Goal: Download file/media

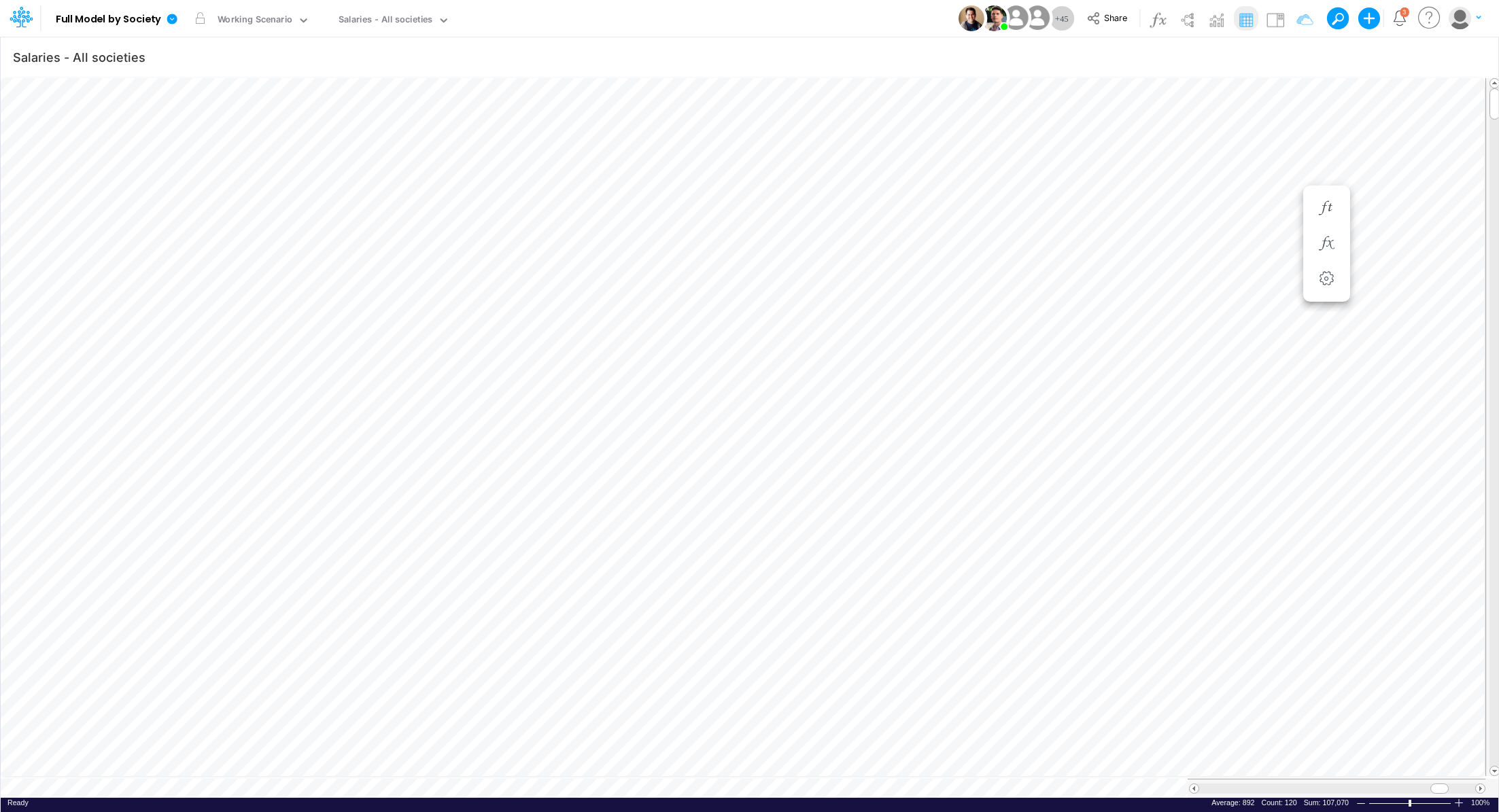
scroll to position [6, 1]
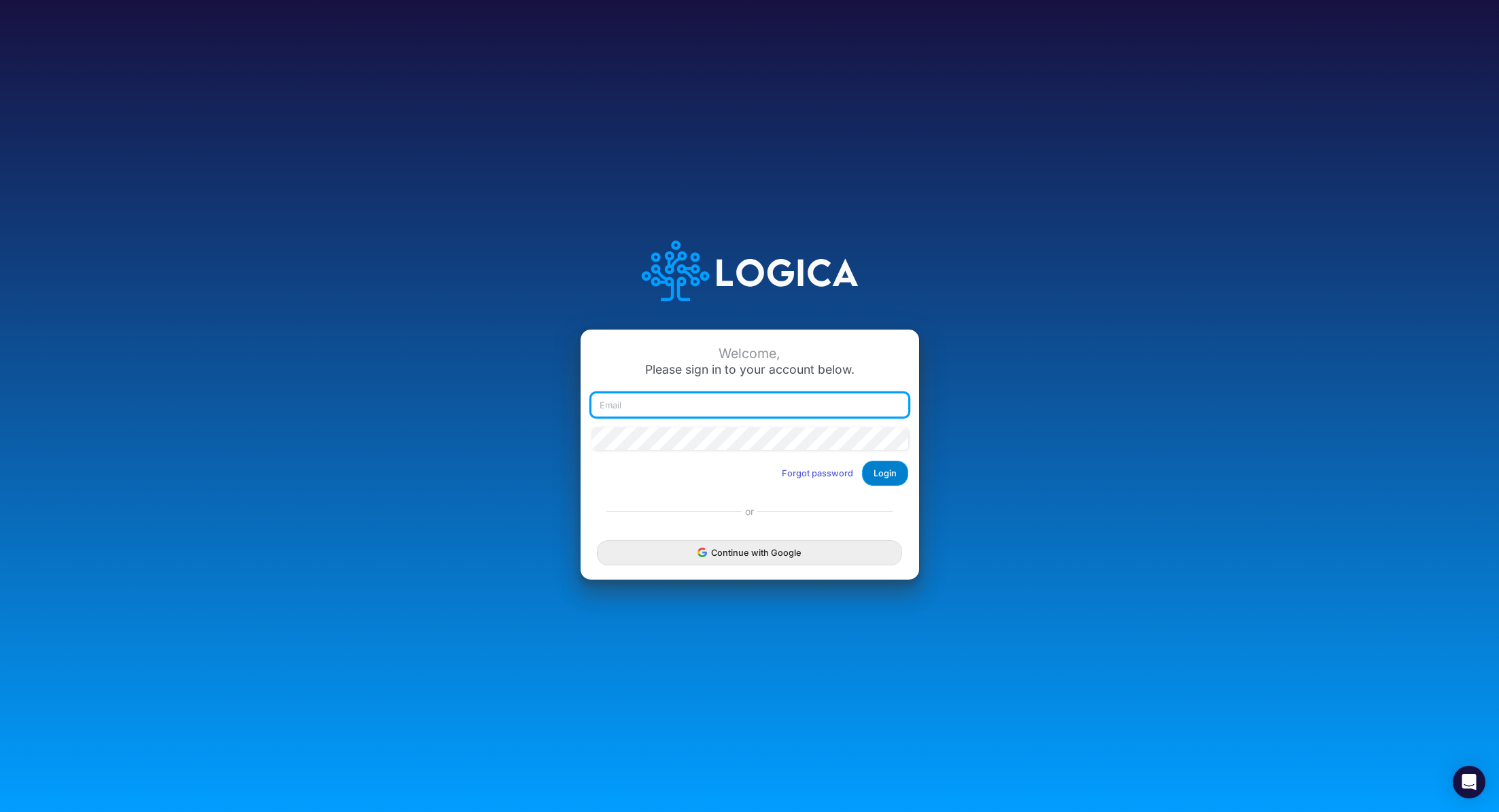
type input "renato.matsumoto@recargapay.com"
click at [886, 472] on button "Login" at bounding box center [884, 473] width 46 height 25
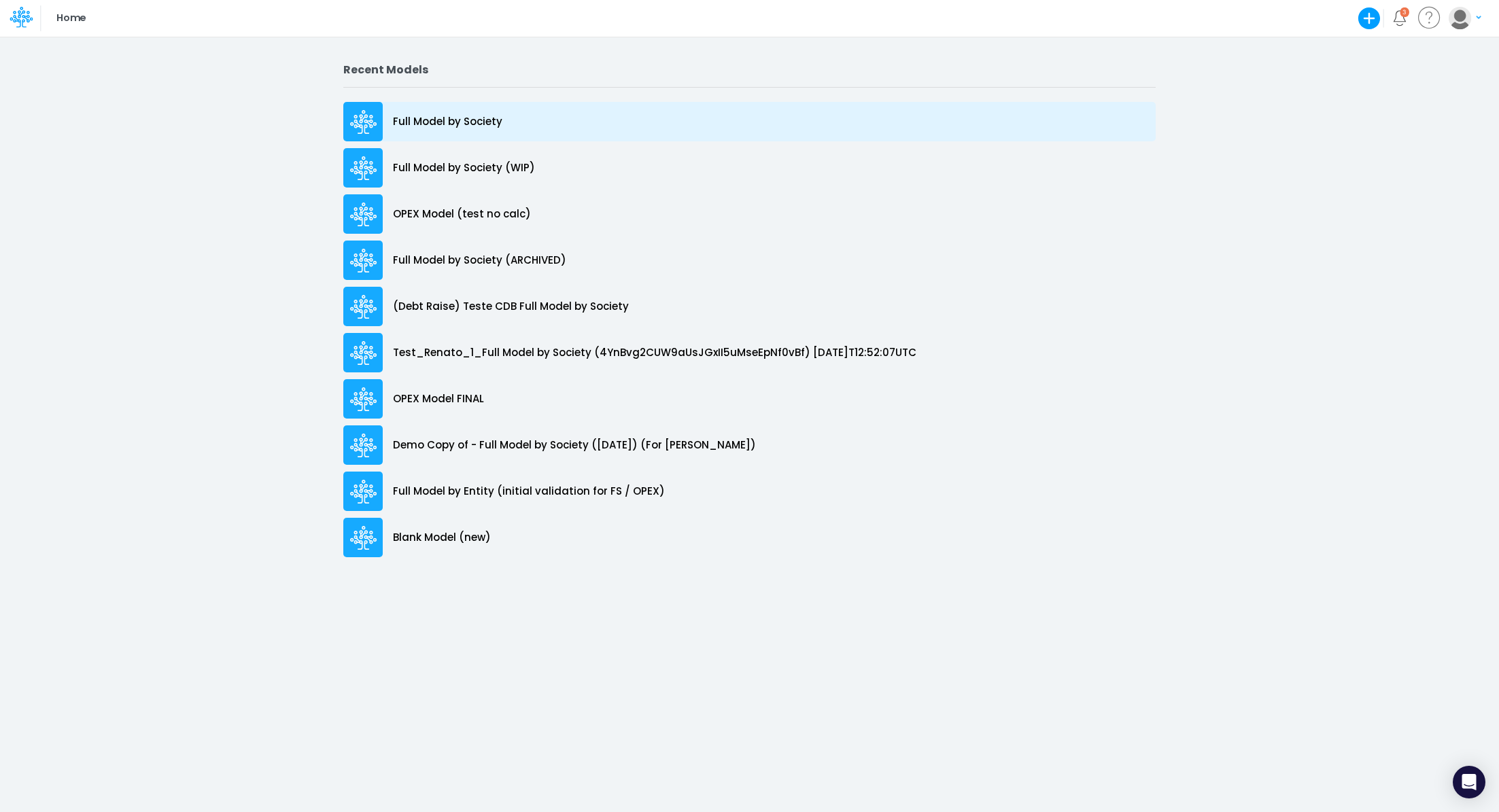
click at [460, 111] on div "Full Model by Society" at bounding box center [750, 122] width 812 height 39
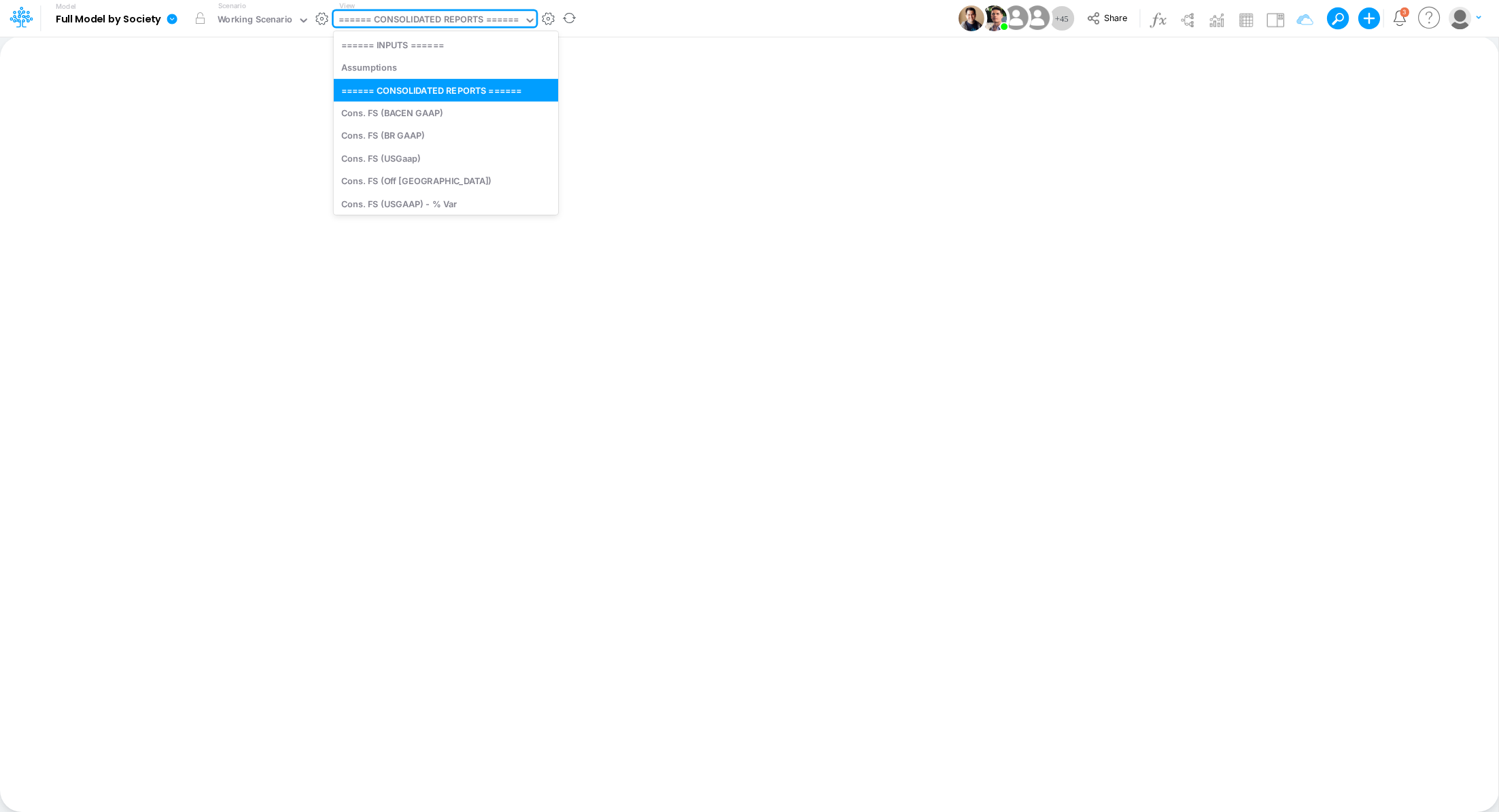
click at [428, 22] on div "====== CONSOLIDATED REPORTS ======" at bounding box center [430, 20] width 181 height 16
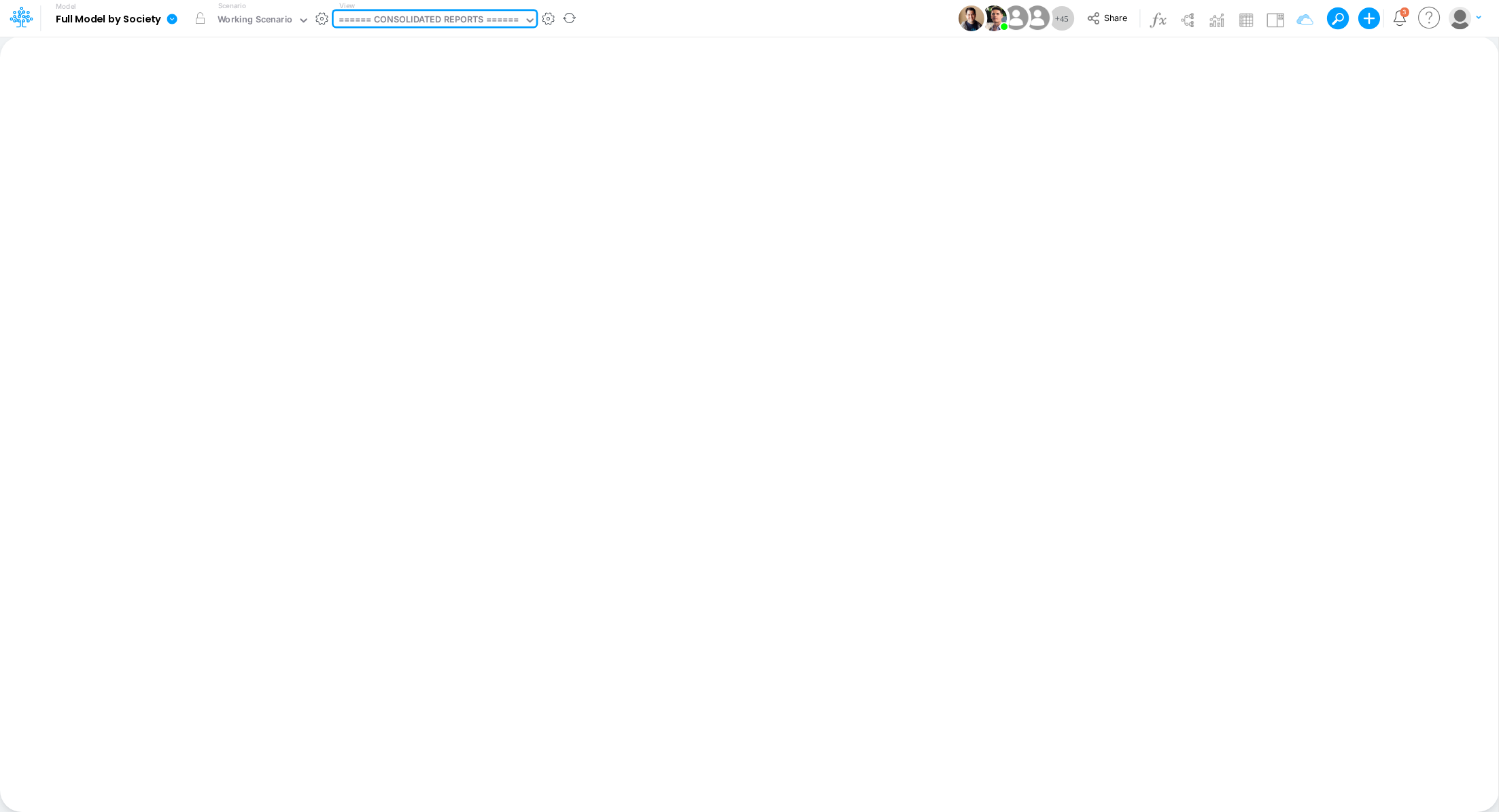
click at [173, 21] on icon at bounding box center [172, 18] width 10 height 10
click at [246, 116] on button "Export" at bounding box center [240, 119] width 145 height 22
click at [228, 149] on button "View model info" at bounding box center [240, 141] width 145 height 21
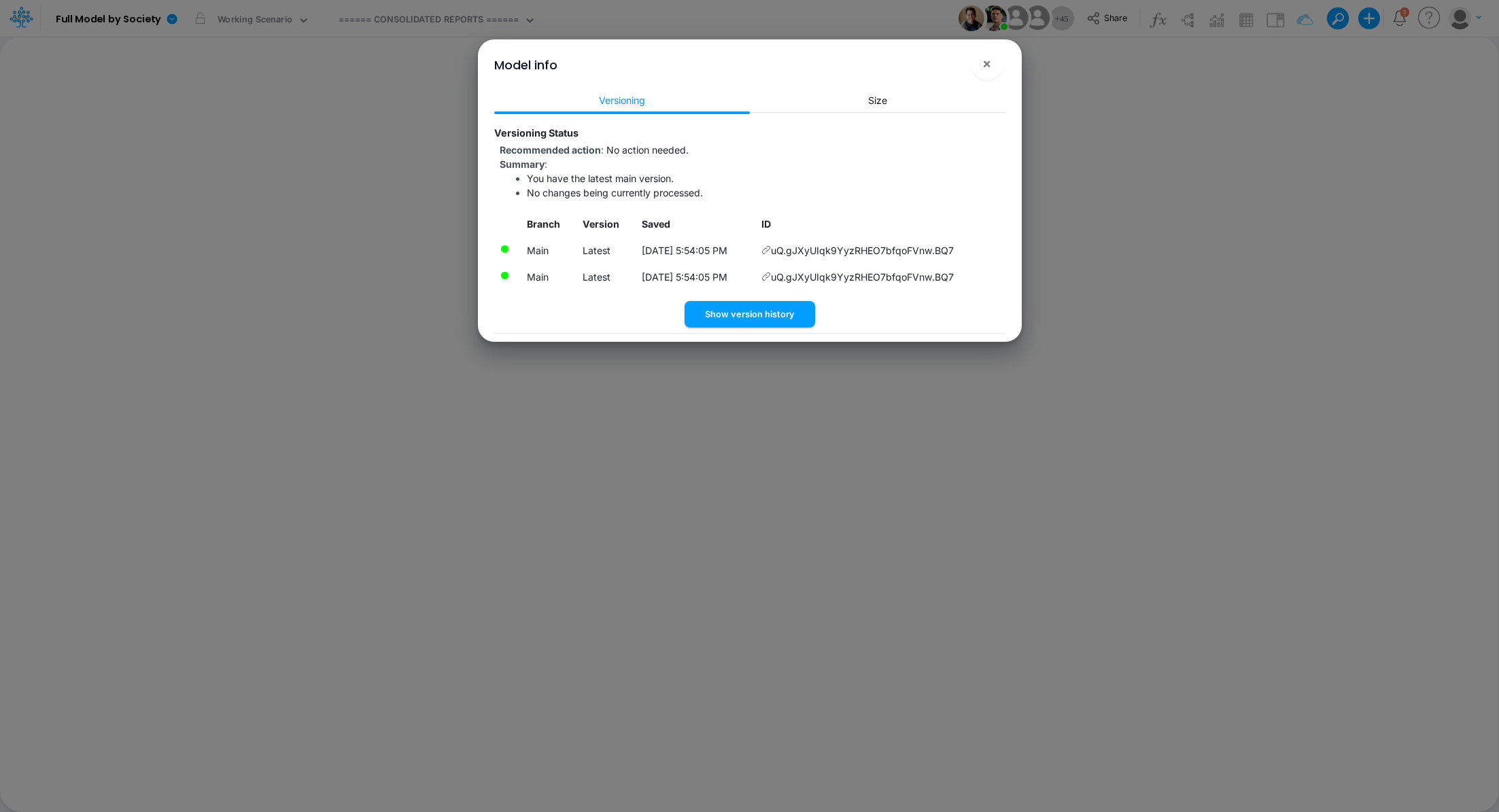
click at [771, 251] on icon at bounding box center [767, 250] width 10 height 10
click at [981, 69] on button "×" at bounding box center [988, 64] width 33 height 33
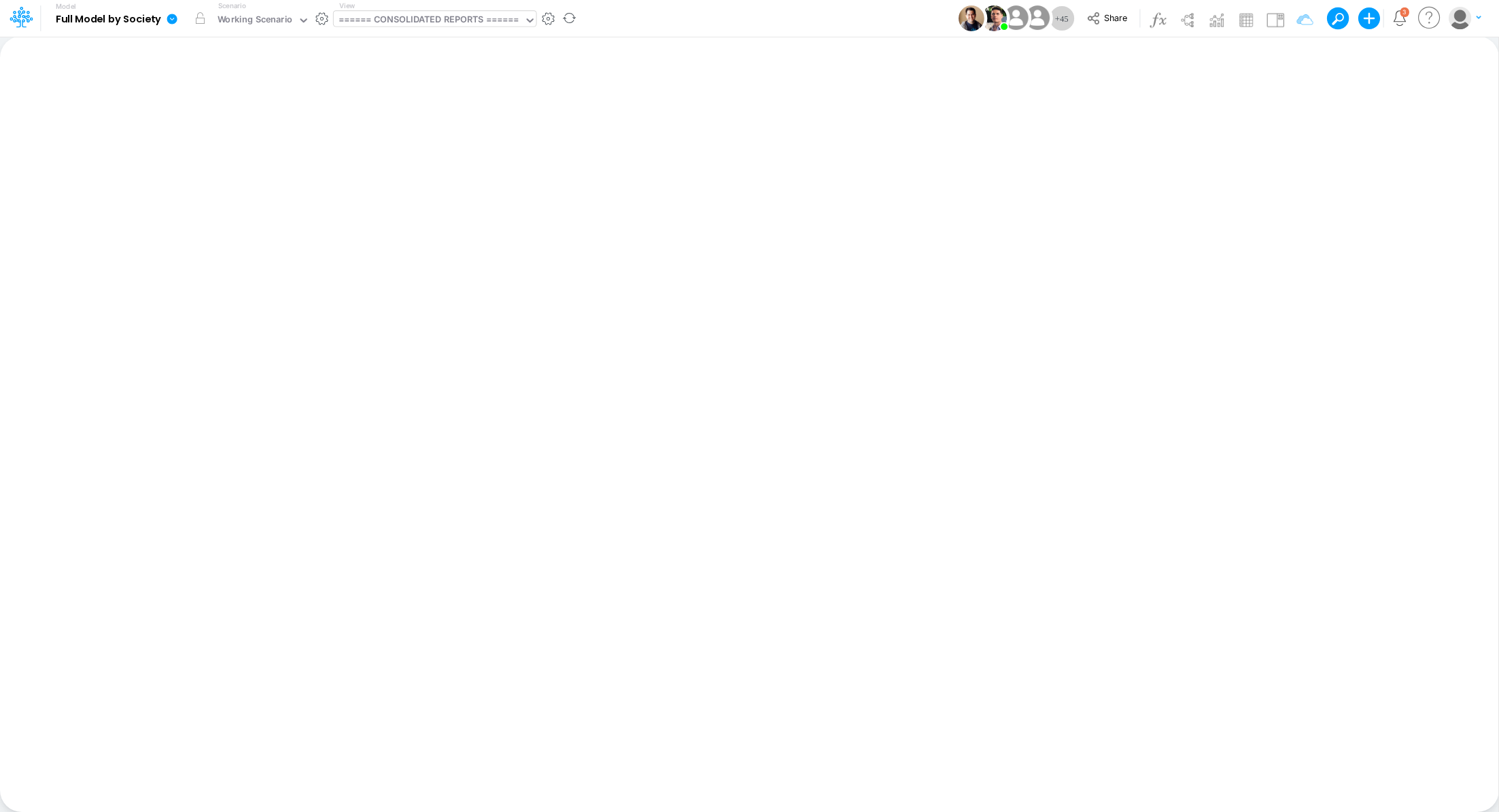
click at [404, 19] on div "====== CONSOLIDATED REPORTS ======" at bounding box center [430, 20] width 181 height 16
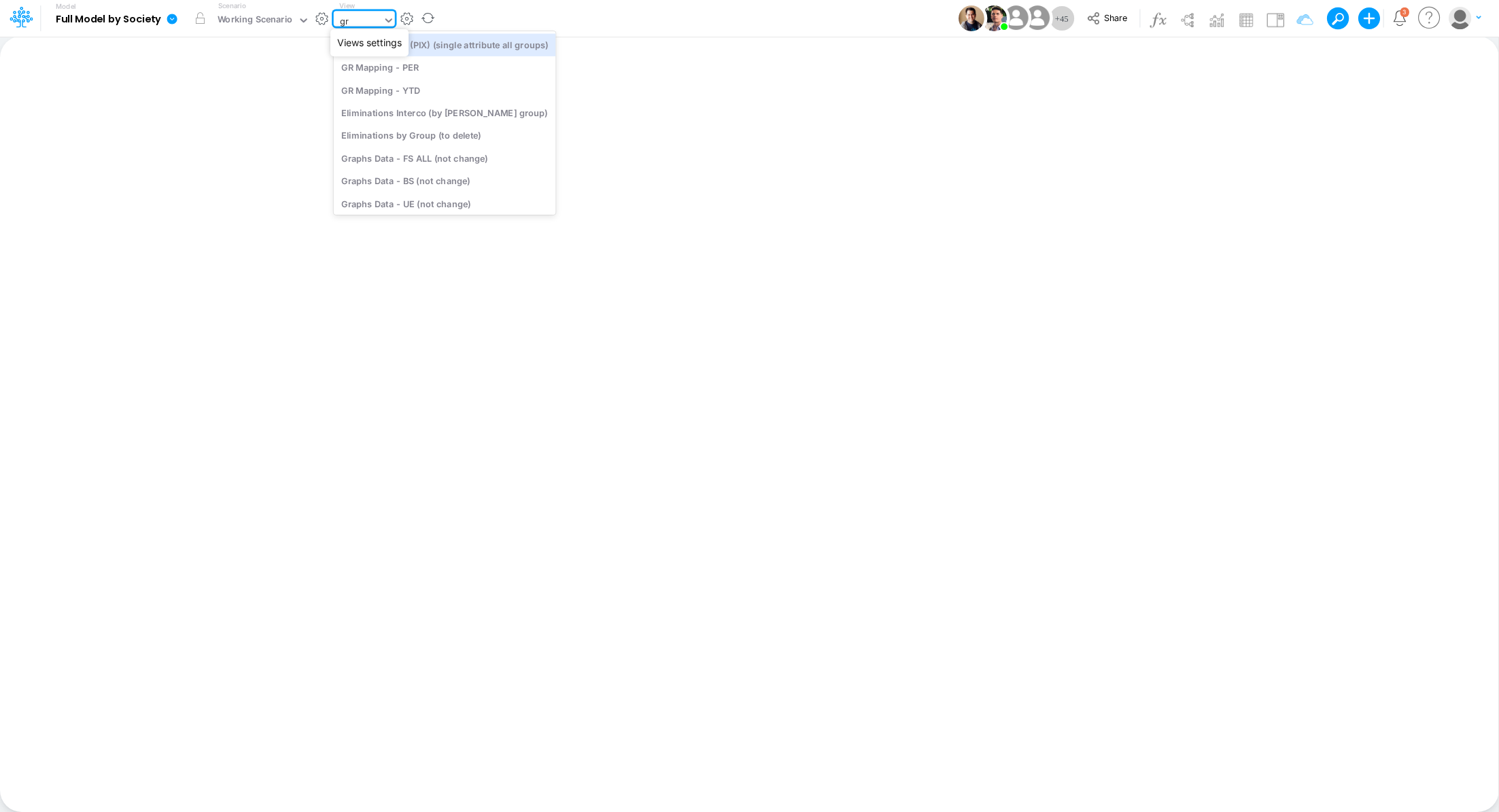
type input "gra"
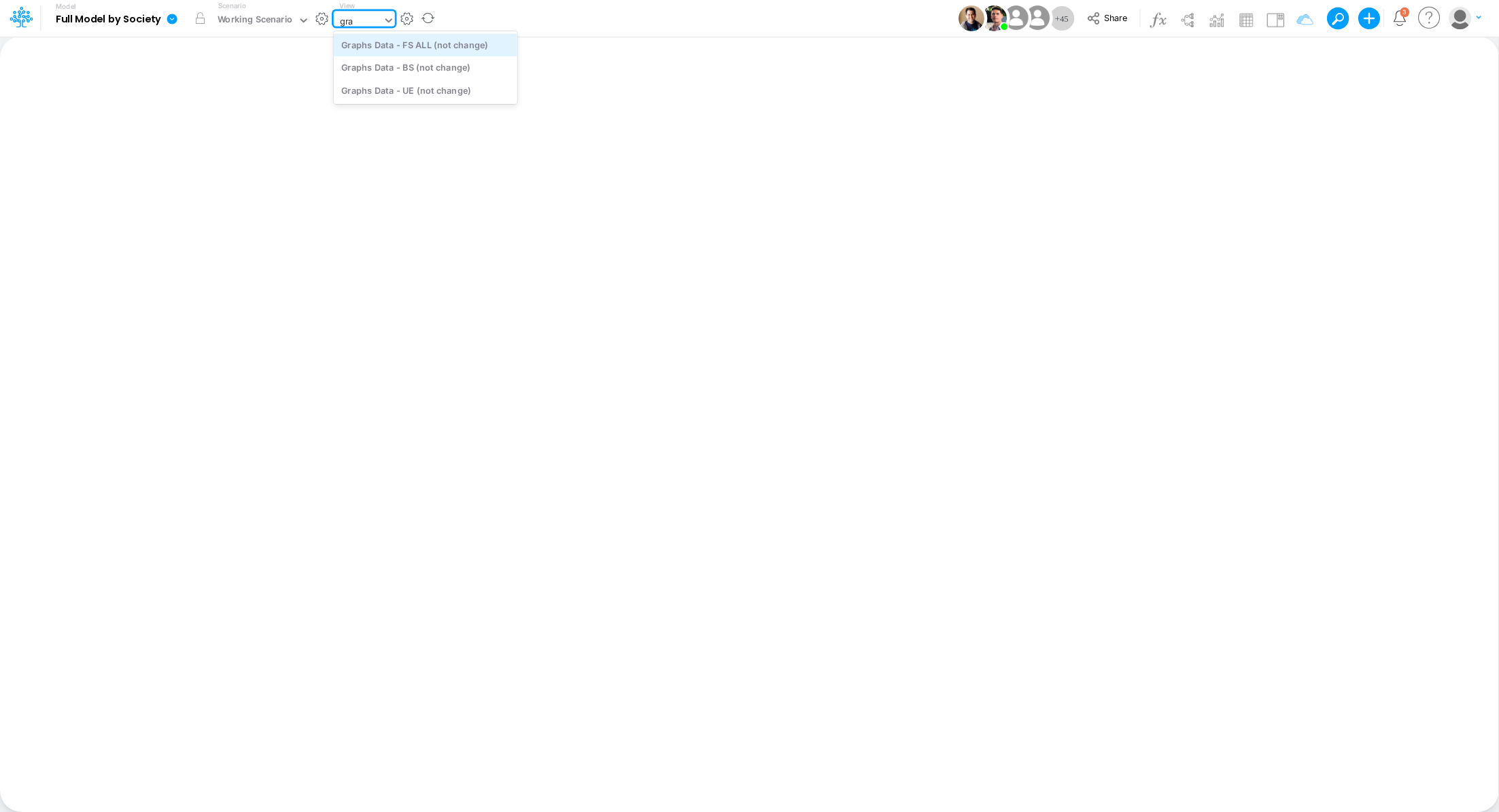
click at [445, 41] on div "Graphs Data - FS ALL (not change)" at bounding box center [426, 44] width 184 height 22
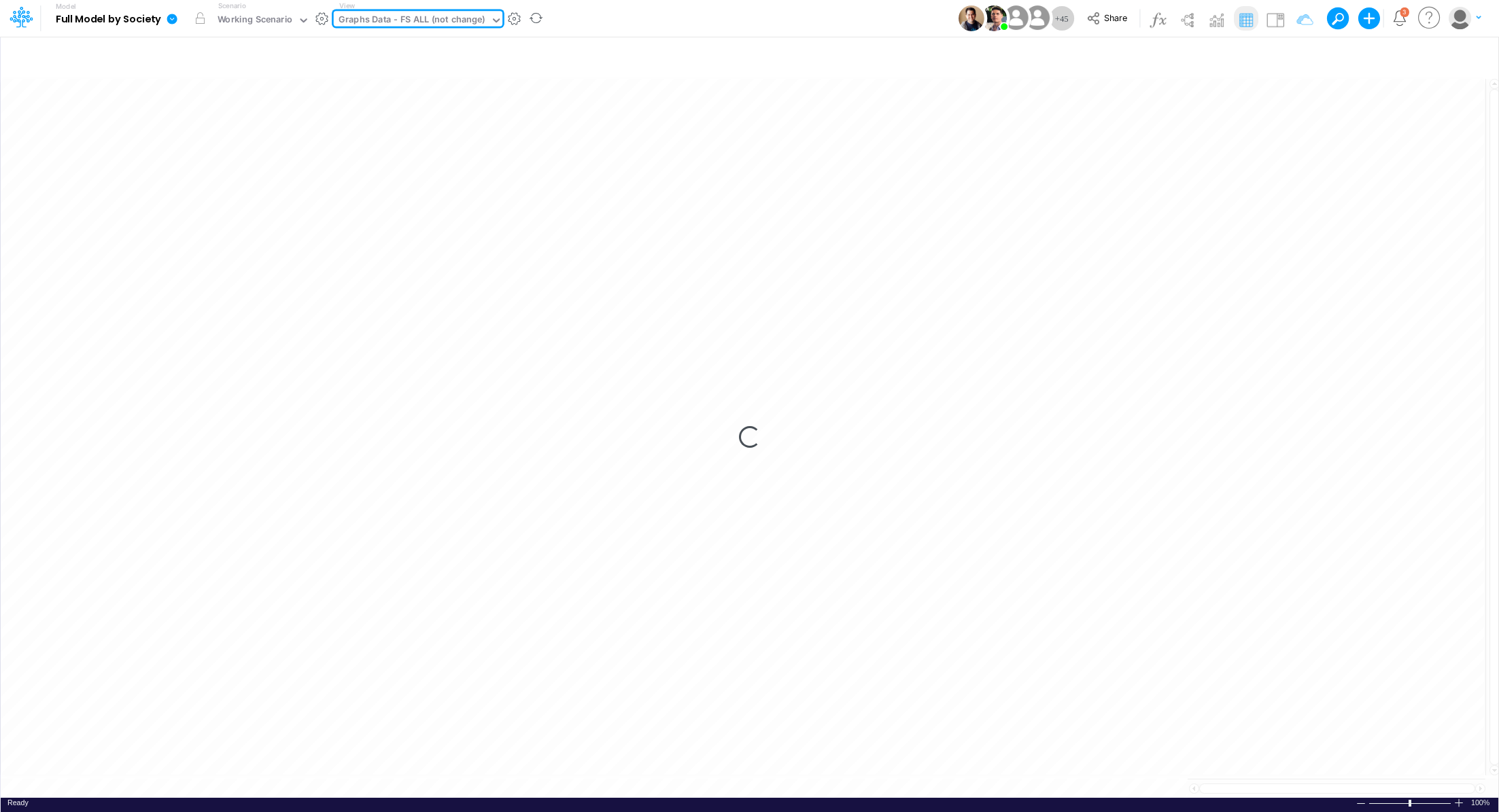
click at [446, 18] on div "Graphs Data - FS ALL (not change)" at bounding box center [412, 20] width 147 height 16
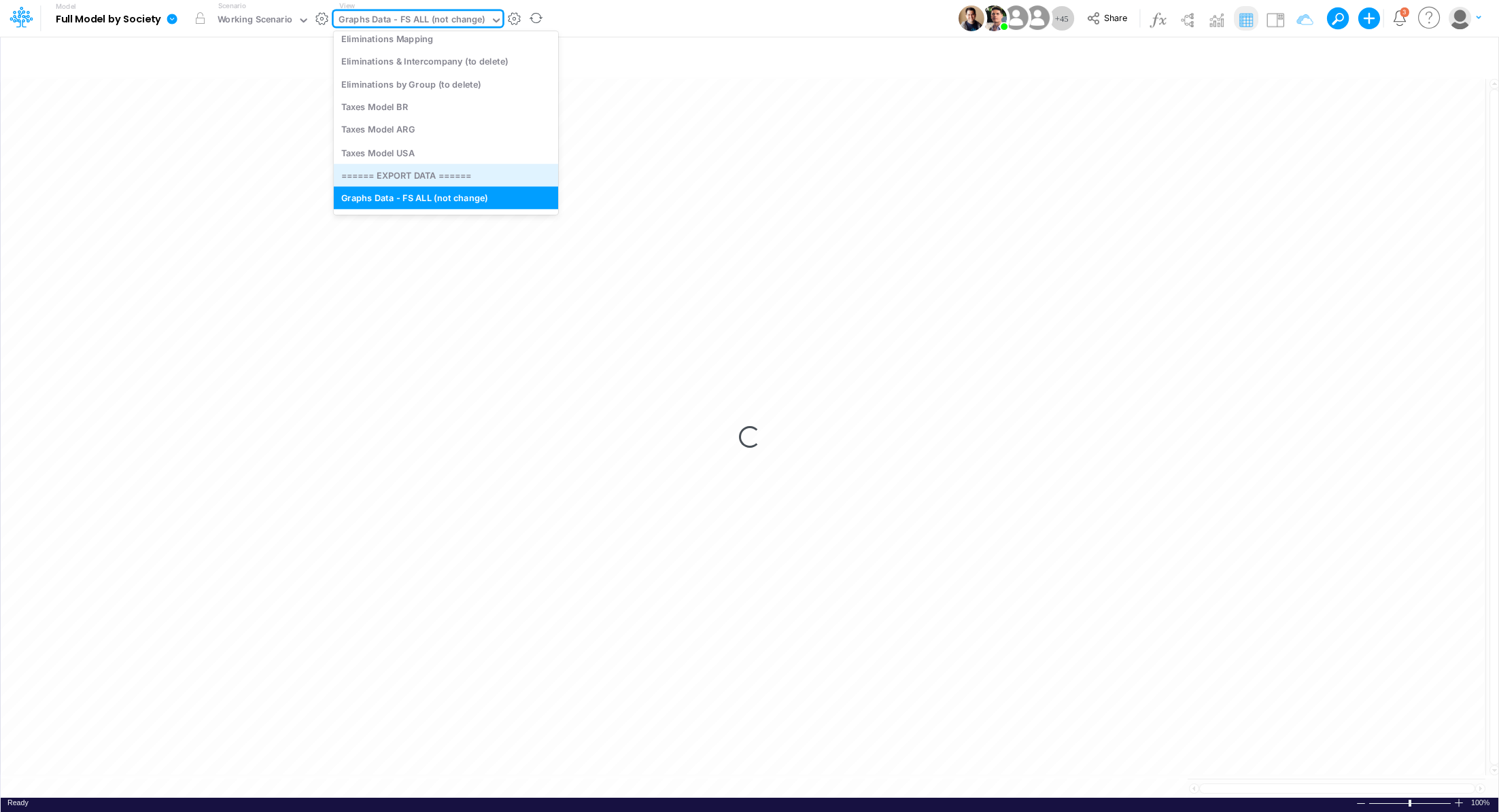
scroll to position [4172, 0]
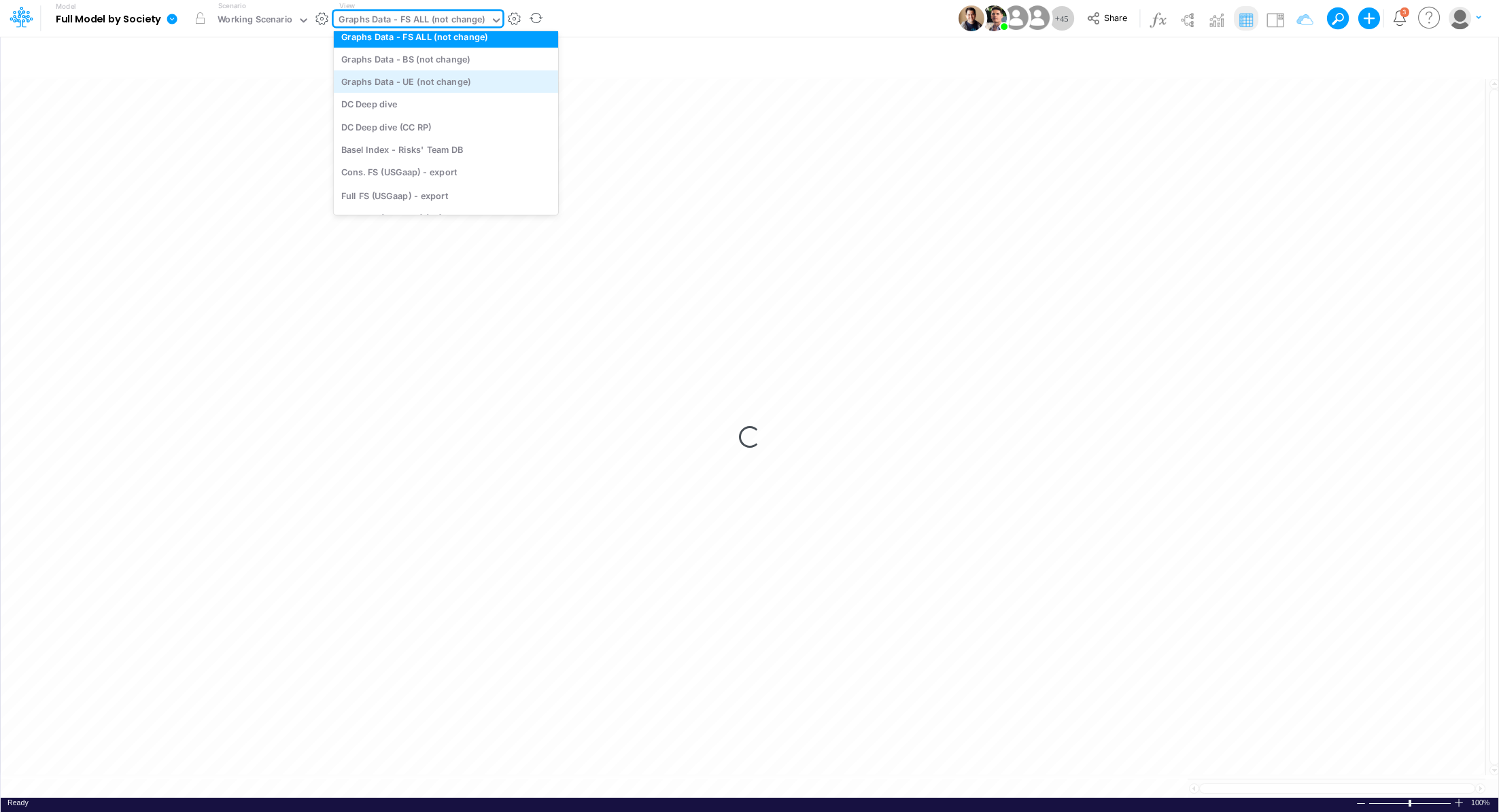
click at [462, 71] on div "Graphs Data - UE (not change)" at bounding box center [446, 82] width 224 height 22
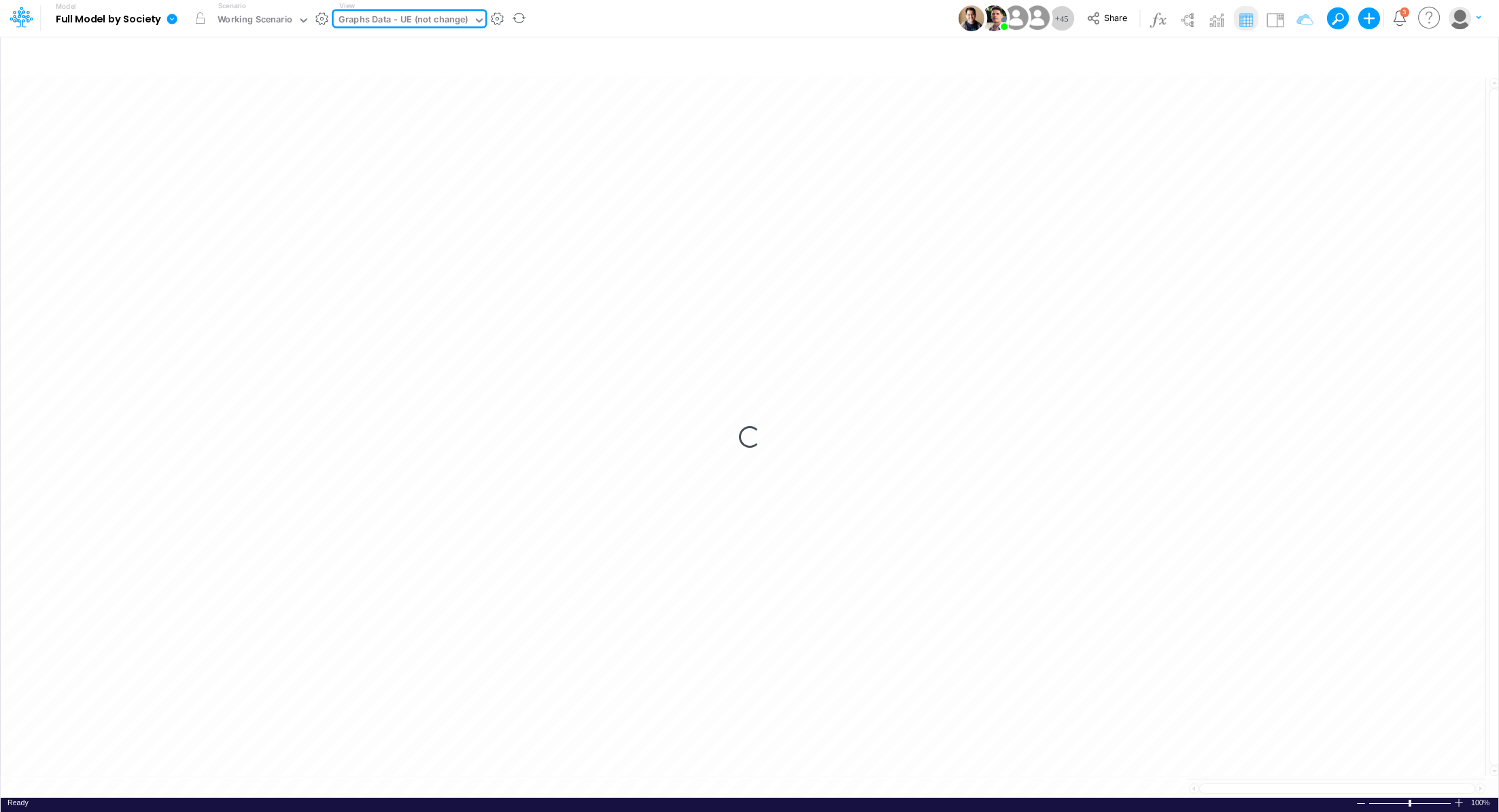
click at [447, 24] on div "Graphs Data - UE (not change)" at bounding box center [403, 20] width 130 height 16
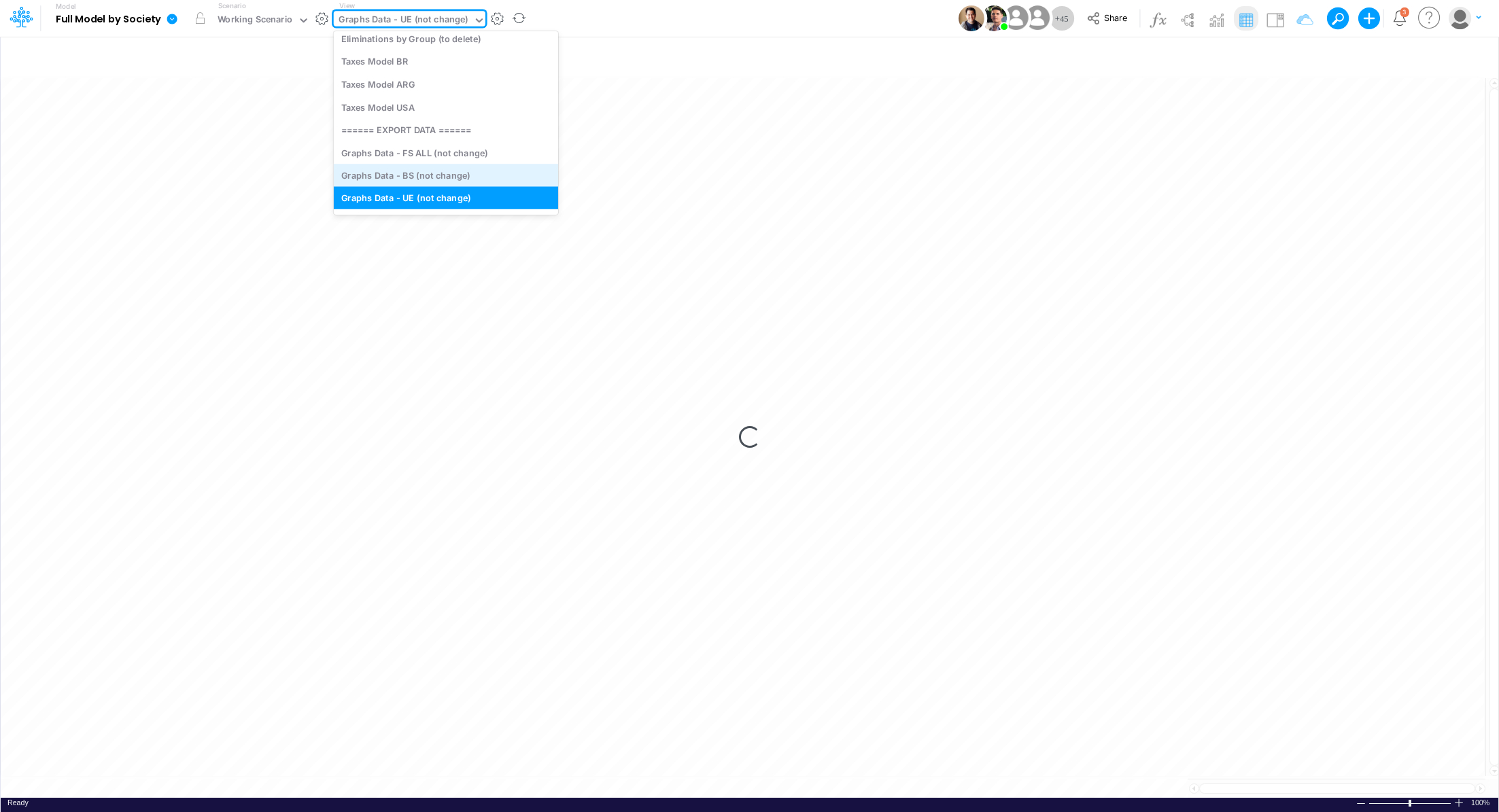
click at [463, 175] on div "Graphs Data - BS (not change)" at bounding box center [446, 174] width 224 height 22
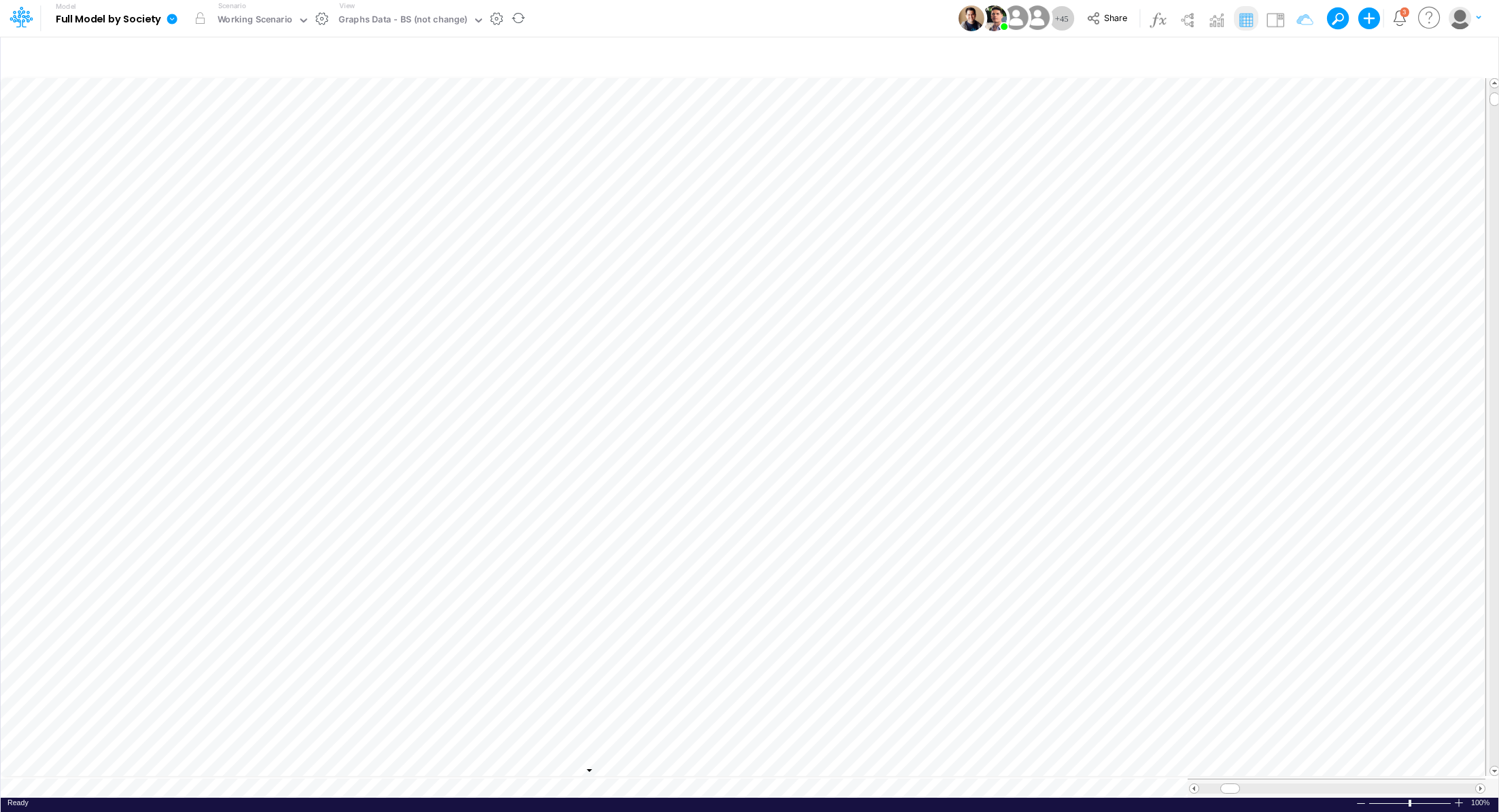
scroll to position [6, 0]
click at [438, 22] on div "Graphs Data - BS (not change)" at bounding box center [403, 20] width 130 height 16
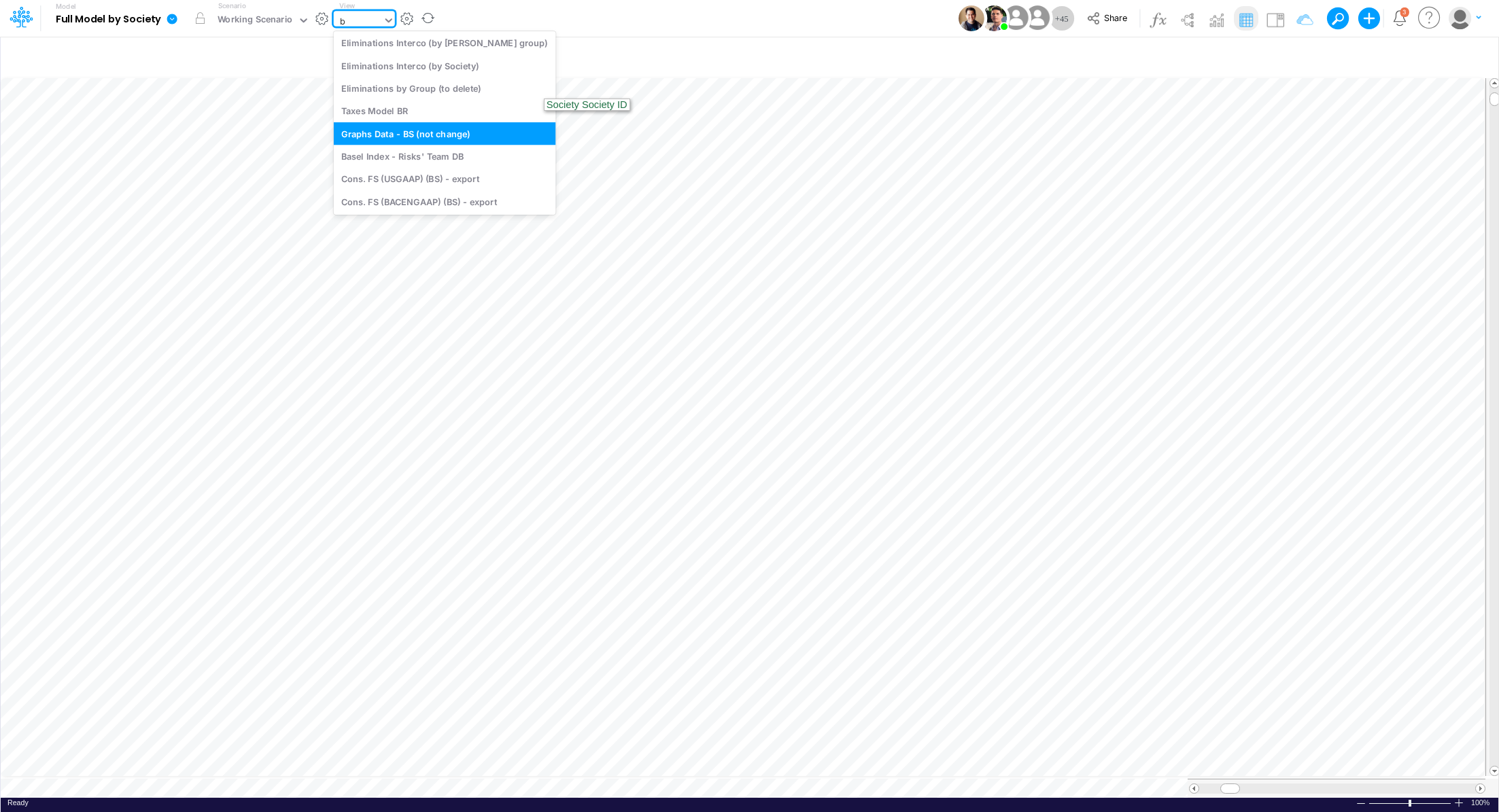
type input "bs"
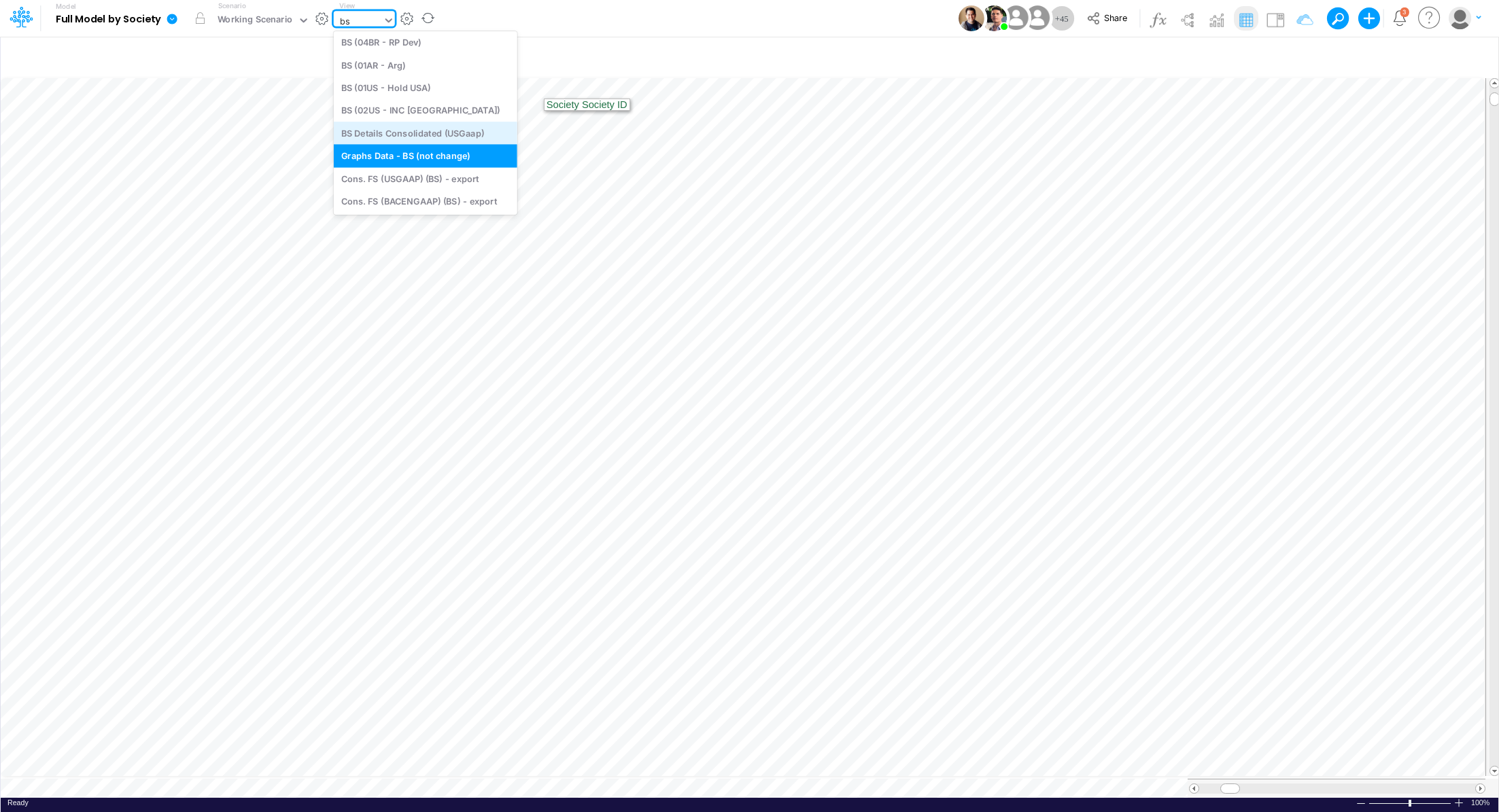
click at [455, 131] on div "BS Details Consolidated (USGaap)" at bounding box center [426, 132] width 184 height 22
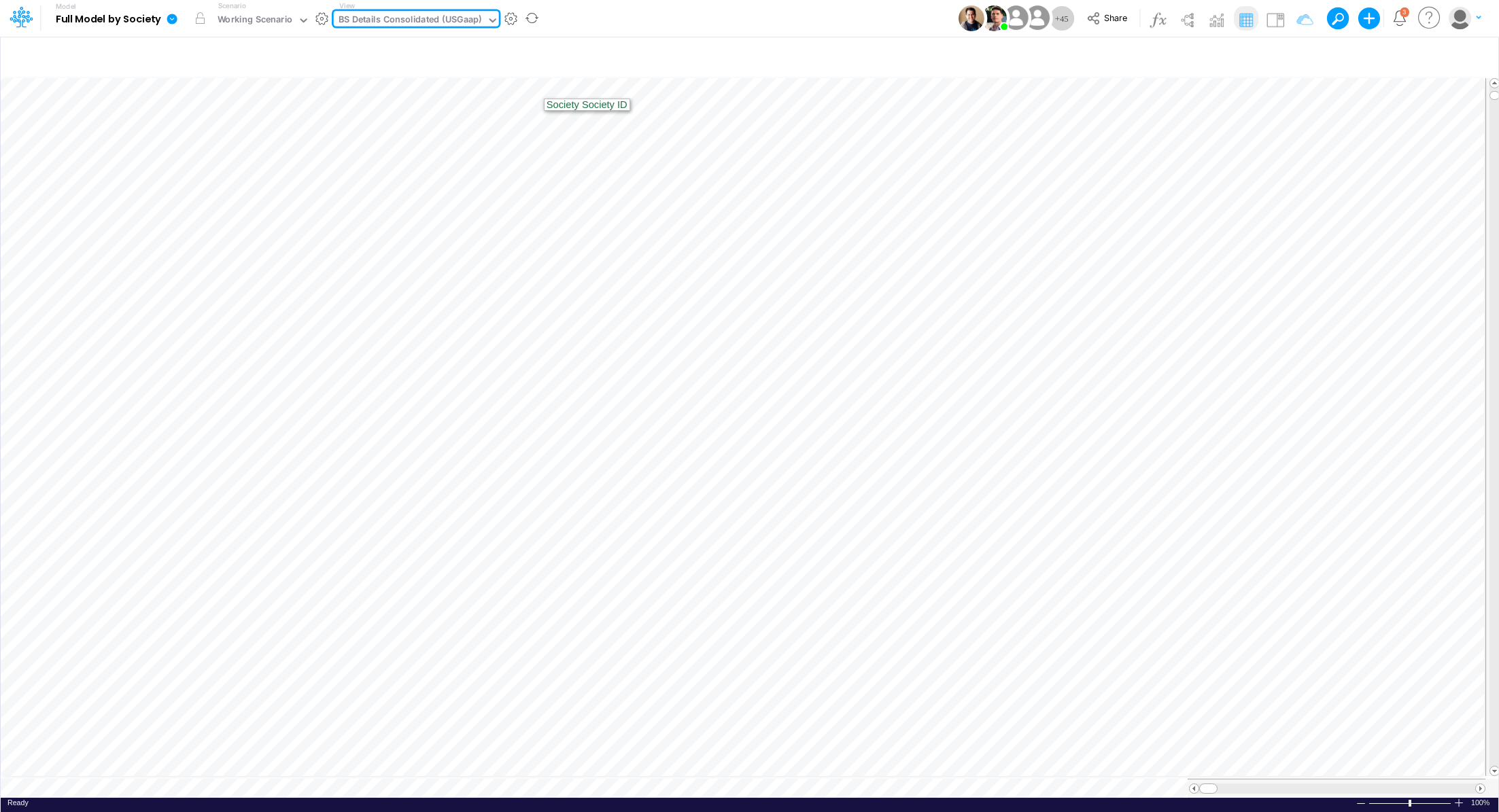
click at [423, 20] on div "BS Details Consolidated (USGaap)" at bounding box center [410, 20] width 143 height 16
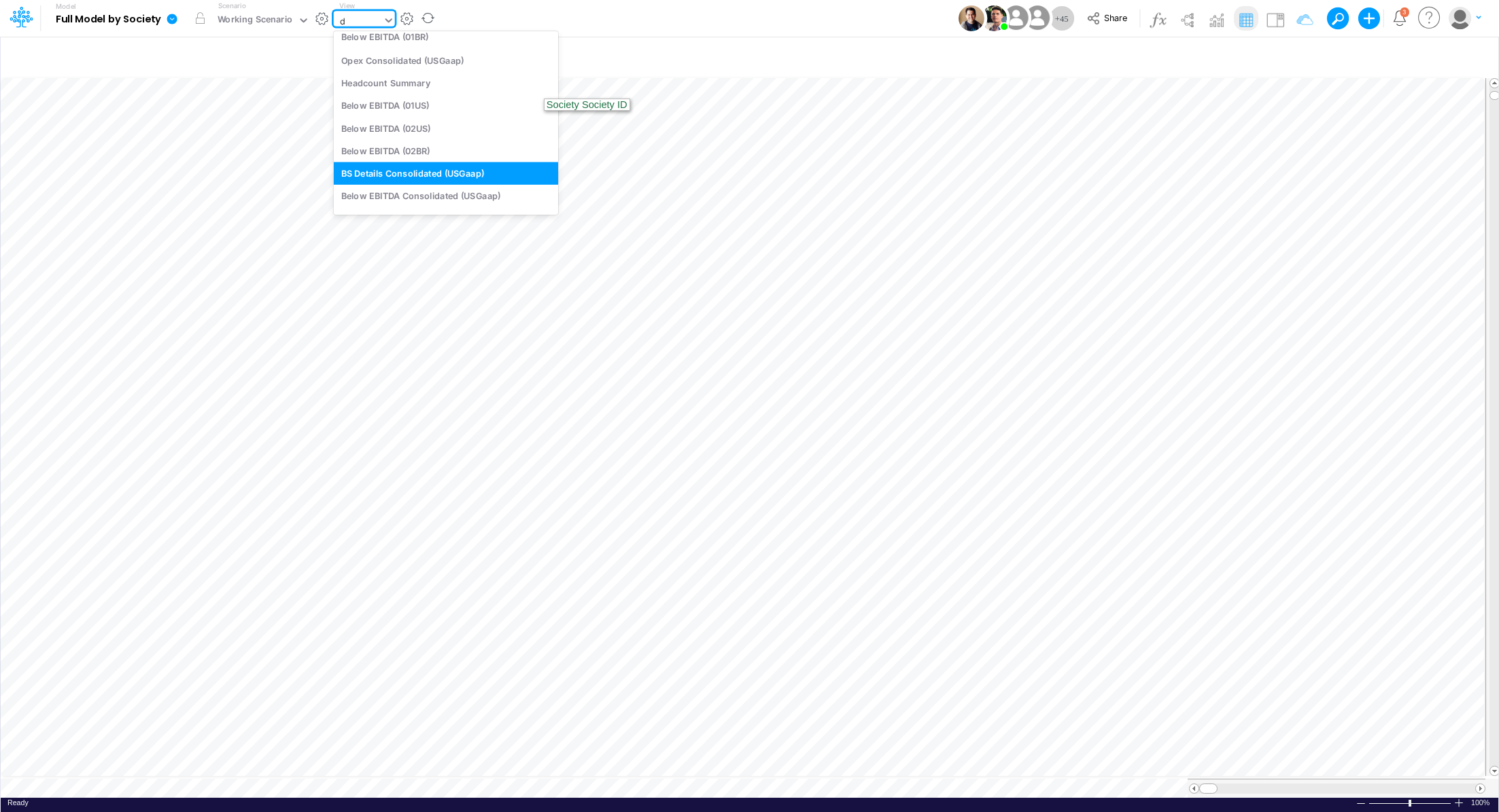
type input "dc"
click at [401, 178] on div "DC Deep dive" at bounding box center [426, 177] width 184 height 22
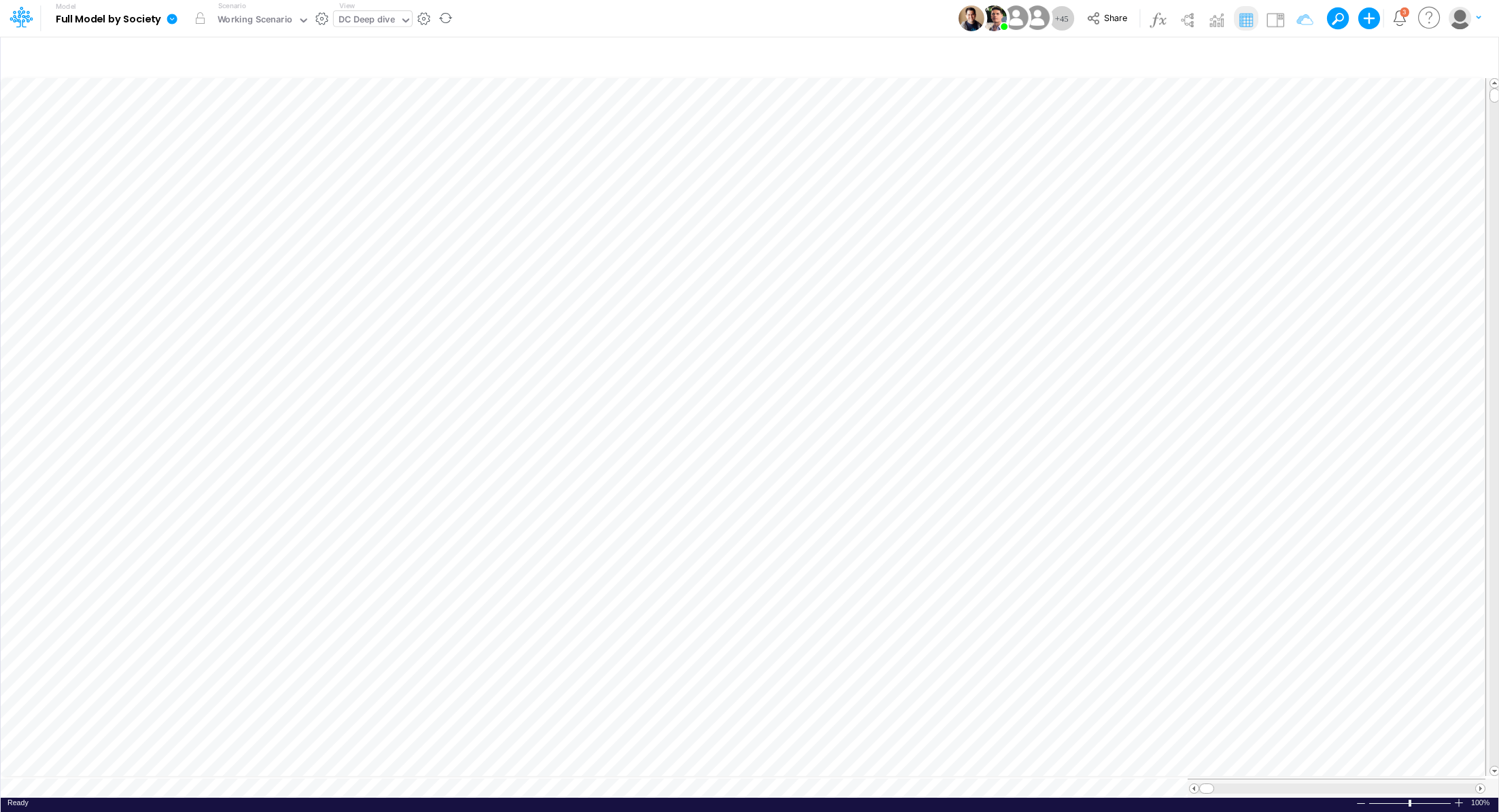
scroll to position [6, 0]
click at [352, 20] on div "DC Deep dive" at bounding box center [367, 20] width 56 height 16
type input "P&L"
click at [370, 72] on div "P&L (C & B2B)" at bounding box center [426, 67] width 184 height 22
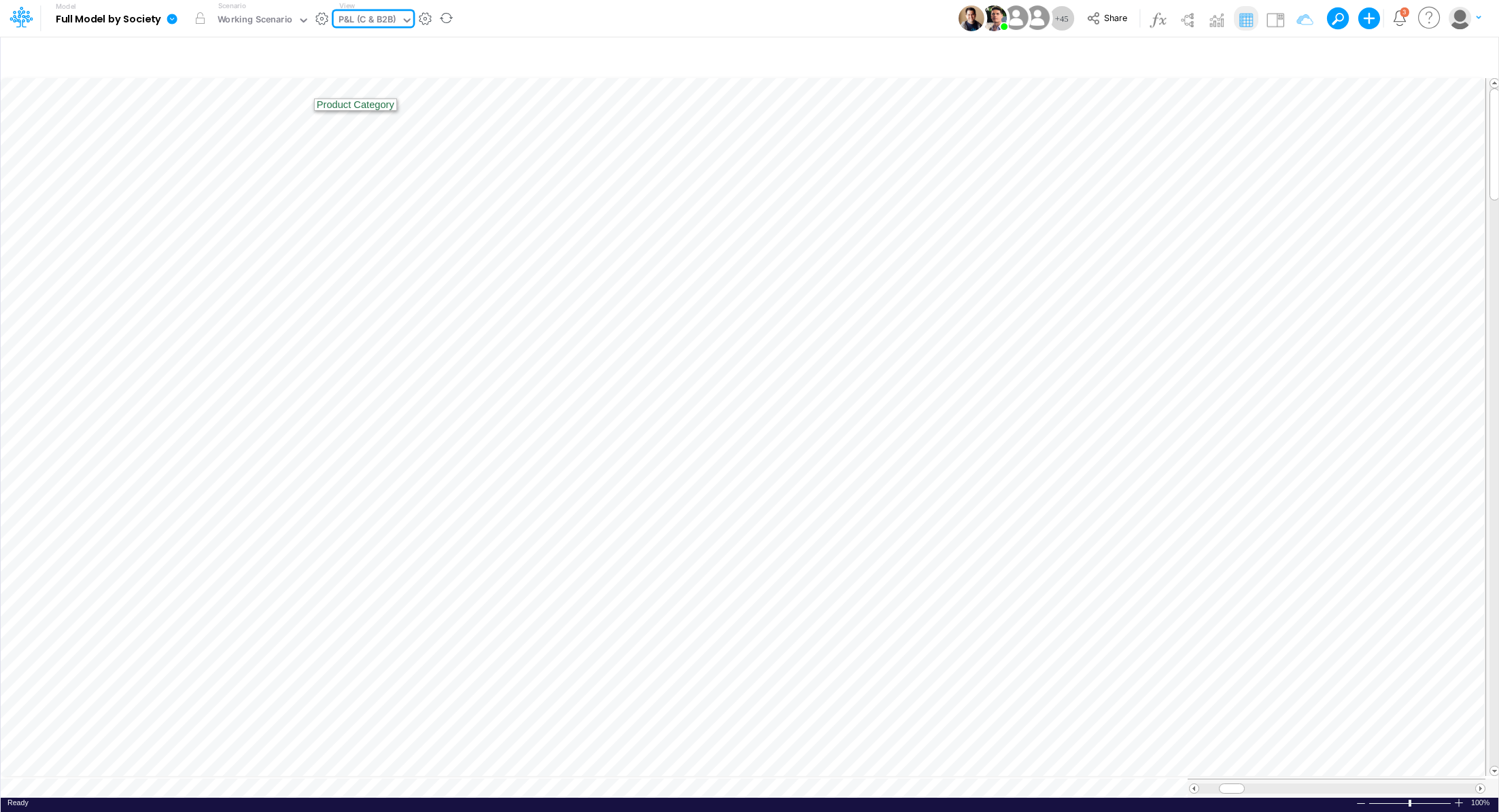
click at [377, 21] on div "P&L (C & B2B)" at bounding box center [367, 20] width 57 height 16
type input "d"
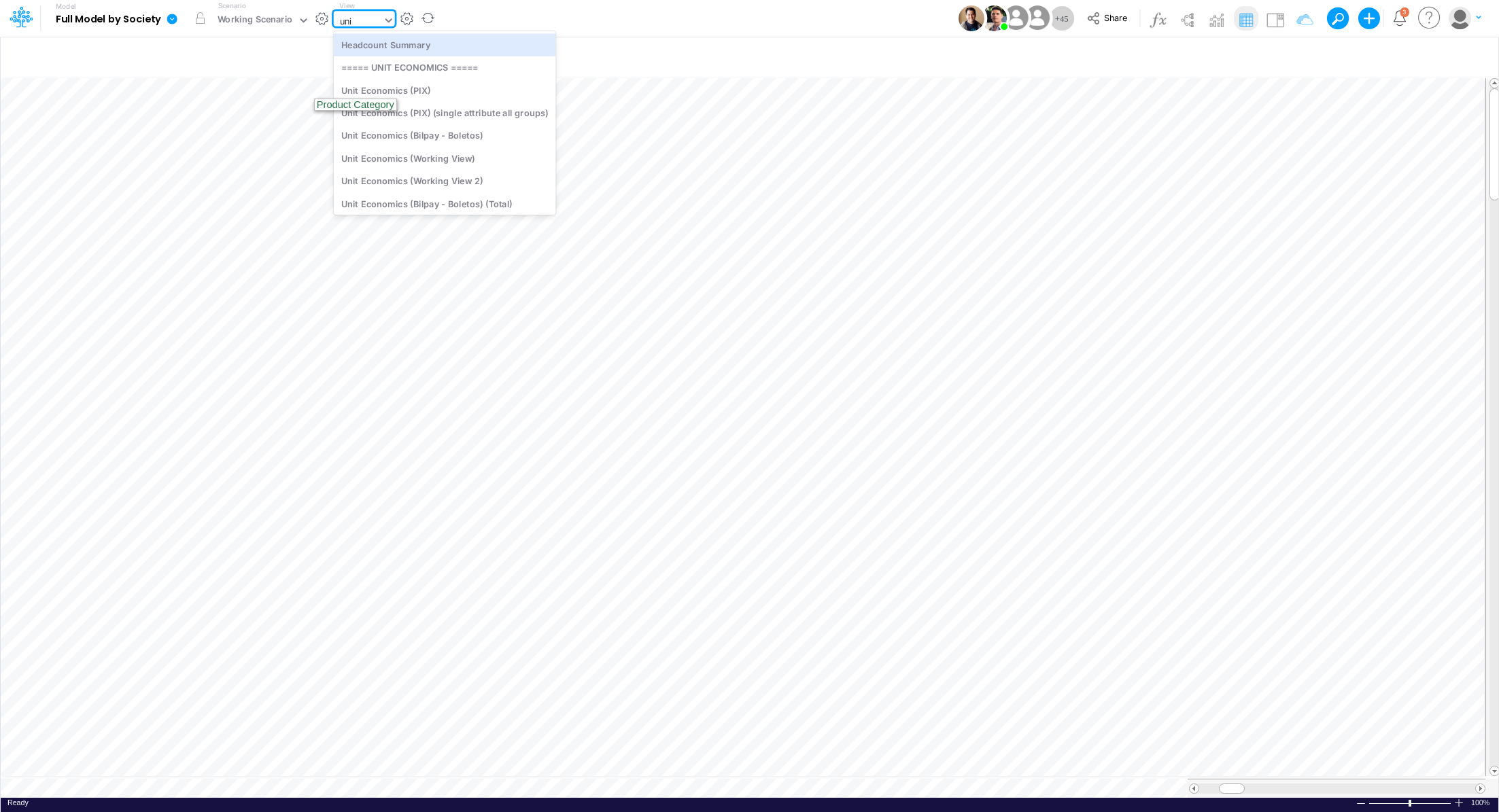
type input "unit"
click at [387, 68] on div "Unit Economics (PIX)" at bounding box center [445, 67] width 222 height 22
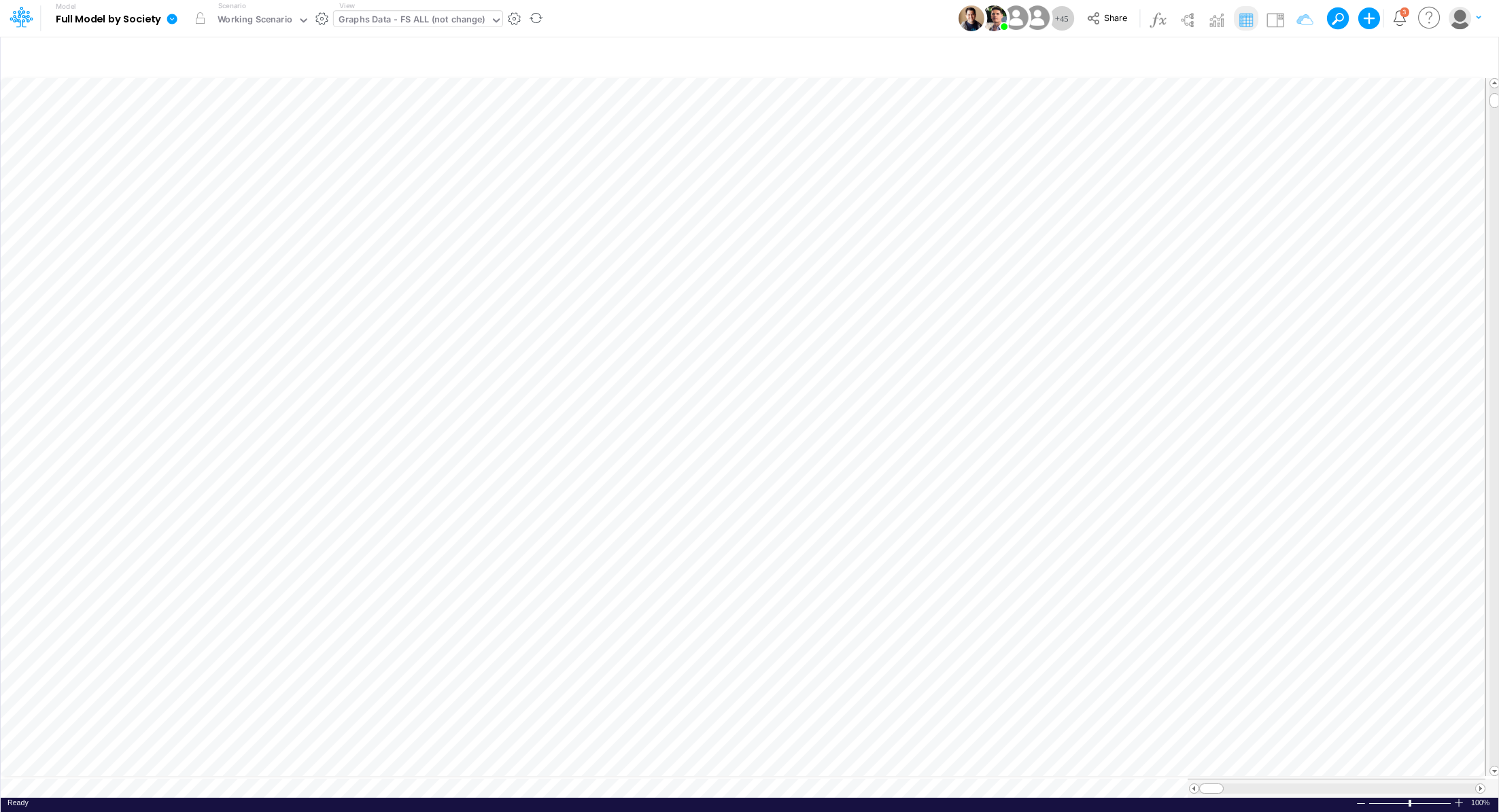
scroll to position [6, 0]
click at [174, 21] on icon at bounding box center [172, 18] width 10 height 10
click at [236, 114] on button "Export" at bounding box center [240, 119] width 145 height 22
click at [389, 136] on button "Excel" at bounding box center [387, 127] width 145 height 21
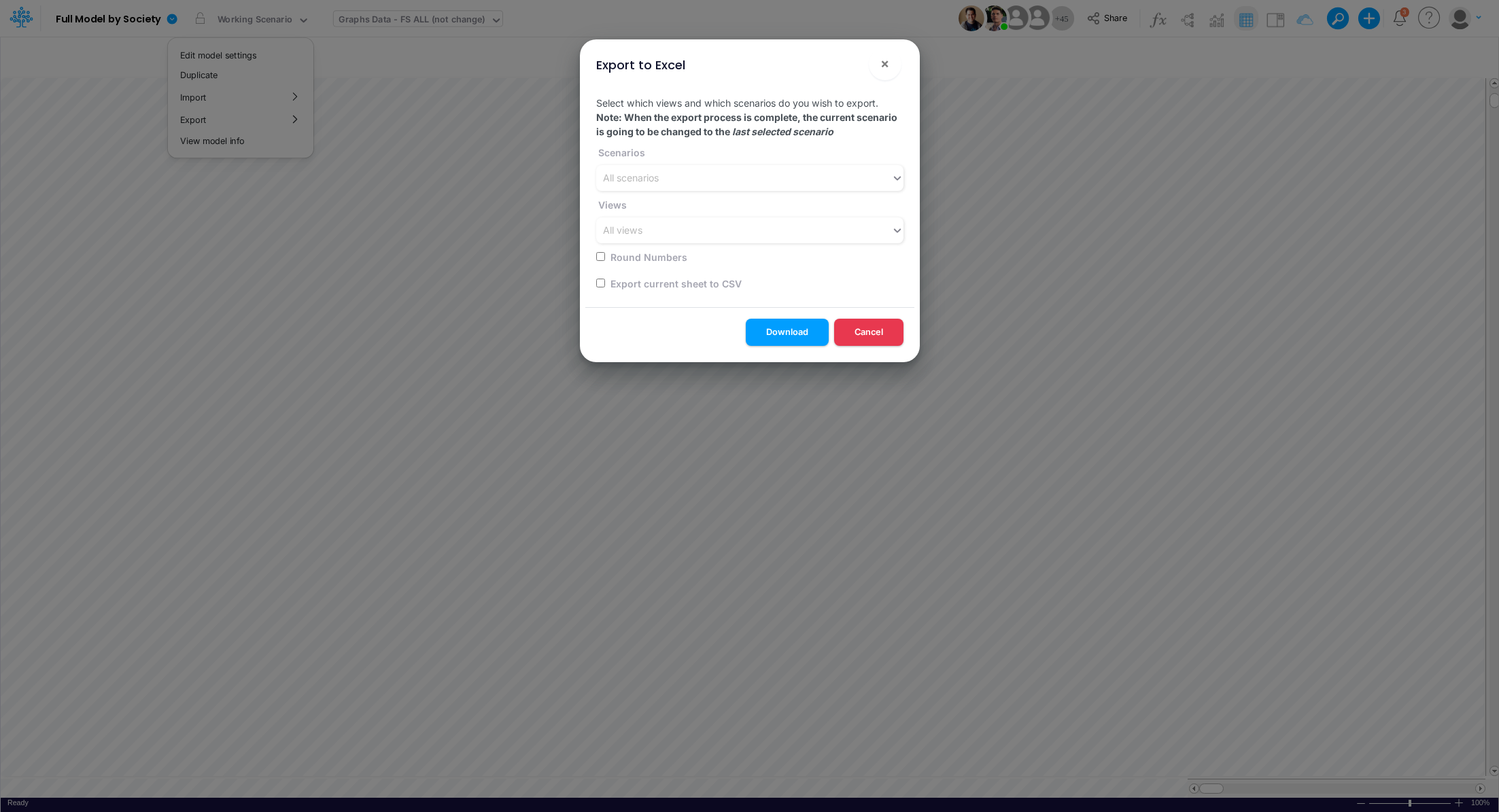
click at [601, 282] on input "checkbox" at bounding box center [600, 282] width 9 height 9
checkbox input "true"
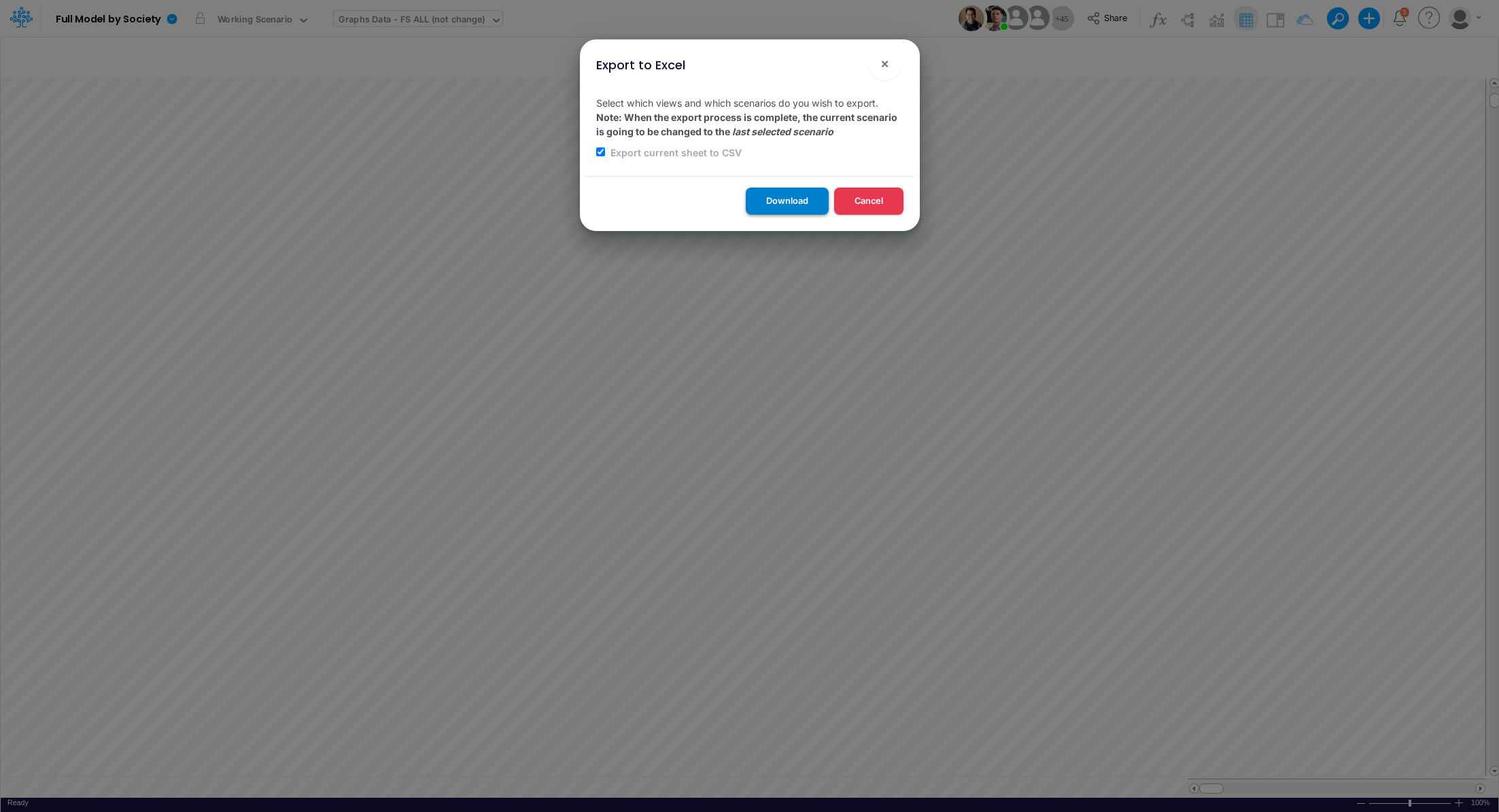
click at [768, 203] on button "Download" at bounding box center [787, 201] width 83 height 26
click at [345, 54] on div "Export to Excel × Select which views and which scenarios do you wish to export.…" at bounding box center [749, 406] width 1499 height 812
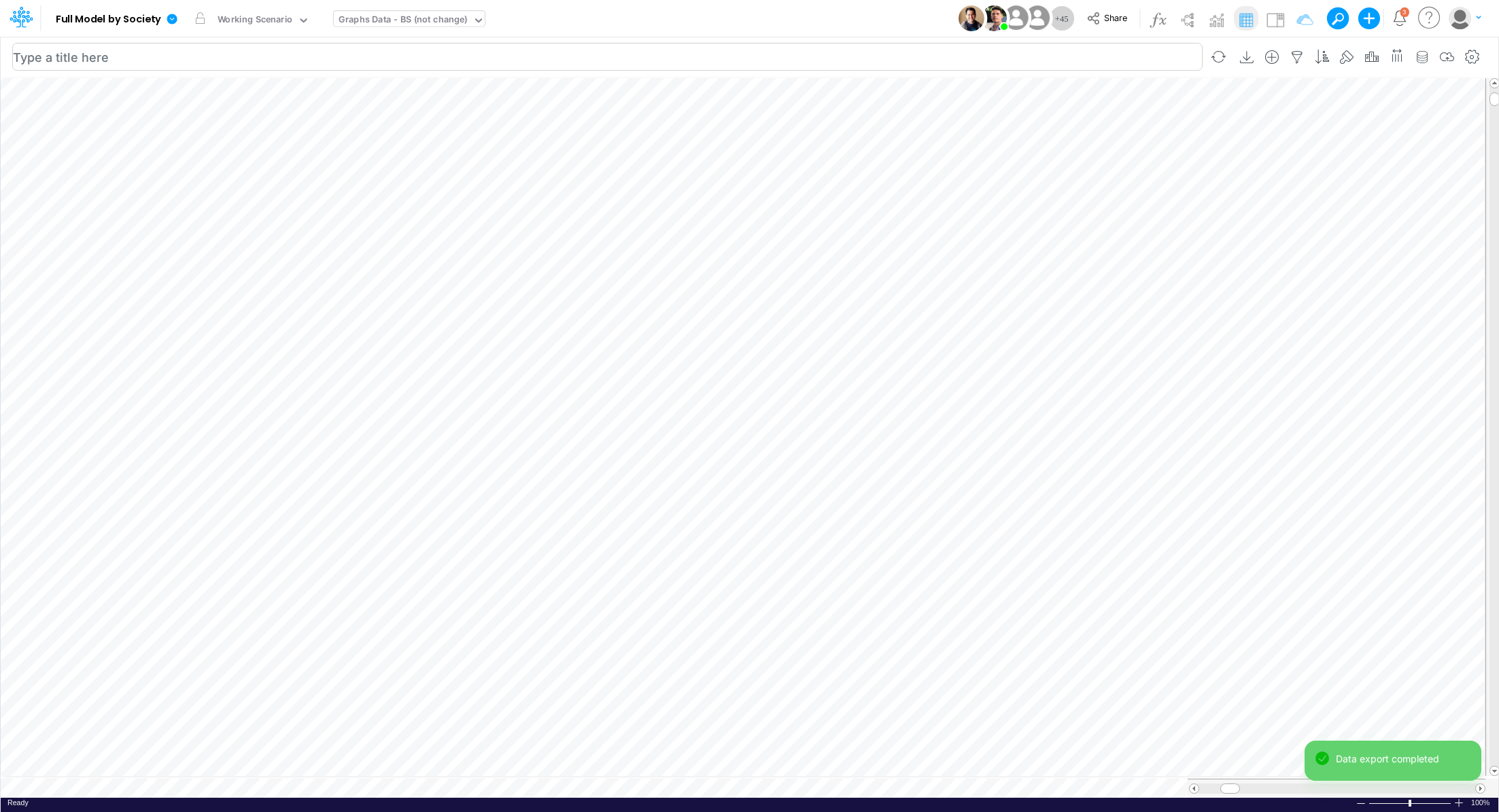
scroll to position [6, 0]
click at [173, 24] on link at bounding box center [174, 18] width 27 height 35
click at [238, 125] on button "Export" at bounding box center [240, 119] width 145 height 22
click at [380, 123] on button "Excel" at bounding box center [387, 127] width 145 height 21
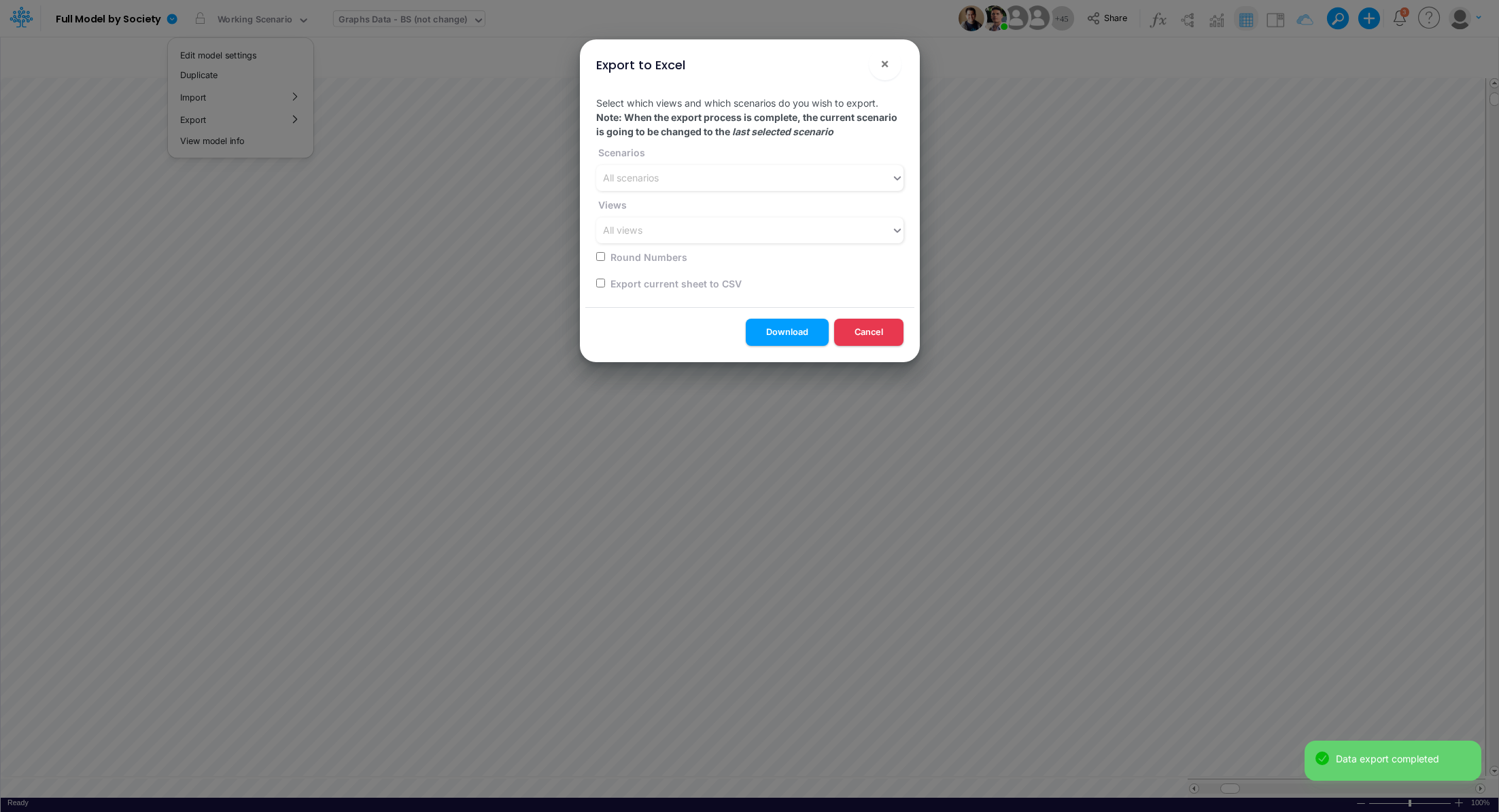
click at [620, 287] on label "Export current sheet to CSV" at bounding box center [675, 283] width 133 height 15
click at [598, 278] on div "Export current sheet to CSV" at bounding box center [745, 282] width 299 height 26
click at [600, 282] on input "checkbox" at bounding box center [600, 282] width 9 height 9
checkbox input "true"
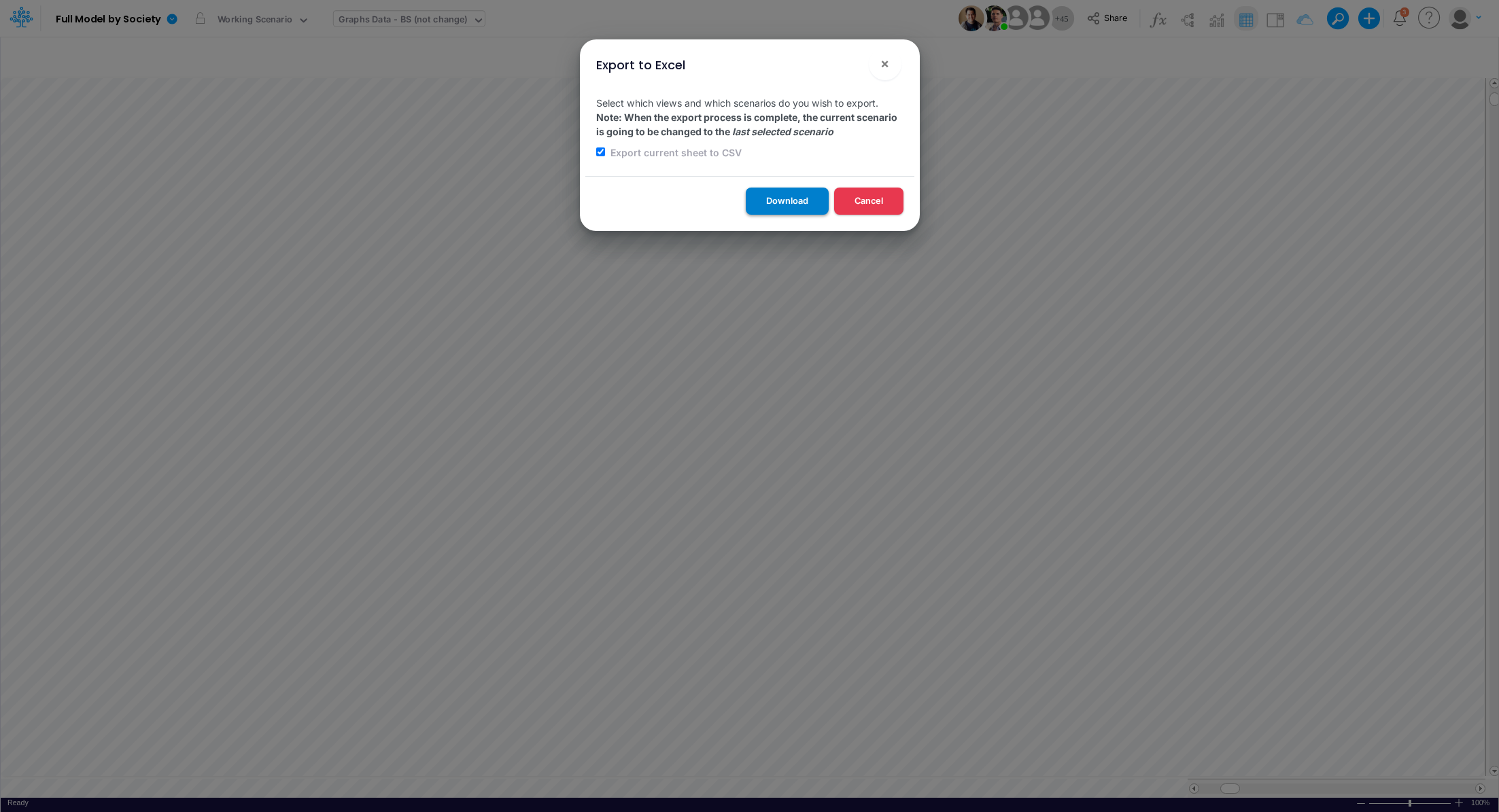
click at [769, 208] on button "Download" at bounding box center [787, 201] width 83 height 26
click at [672, 792] on div "Export to Excel × Select which views and which scenarios do you wish to export.…" at bounding box center [749, 406] width 1499 height 812
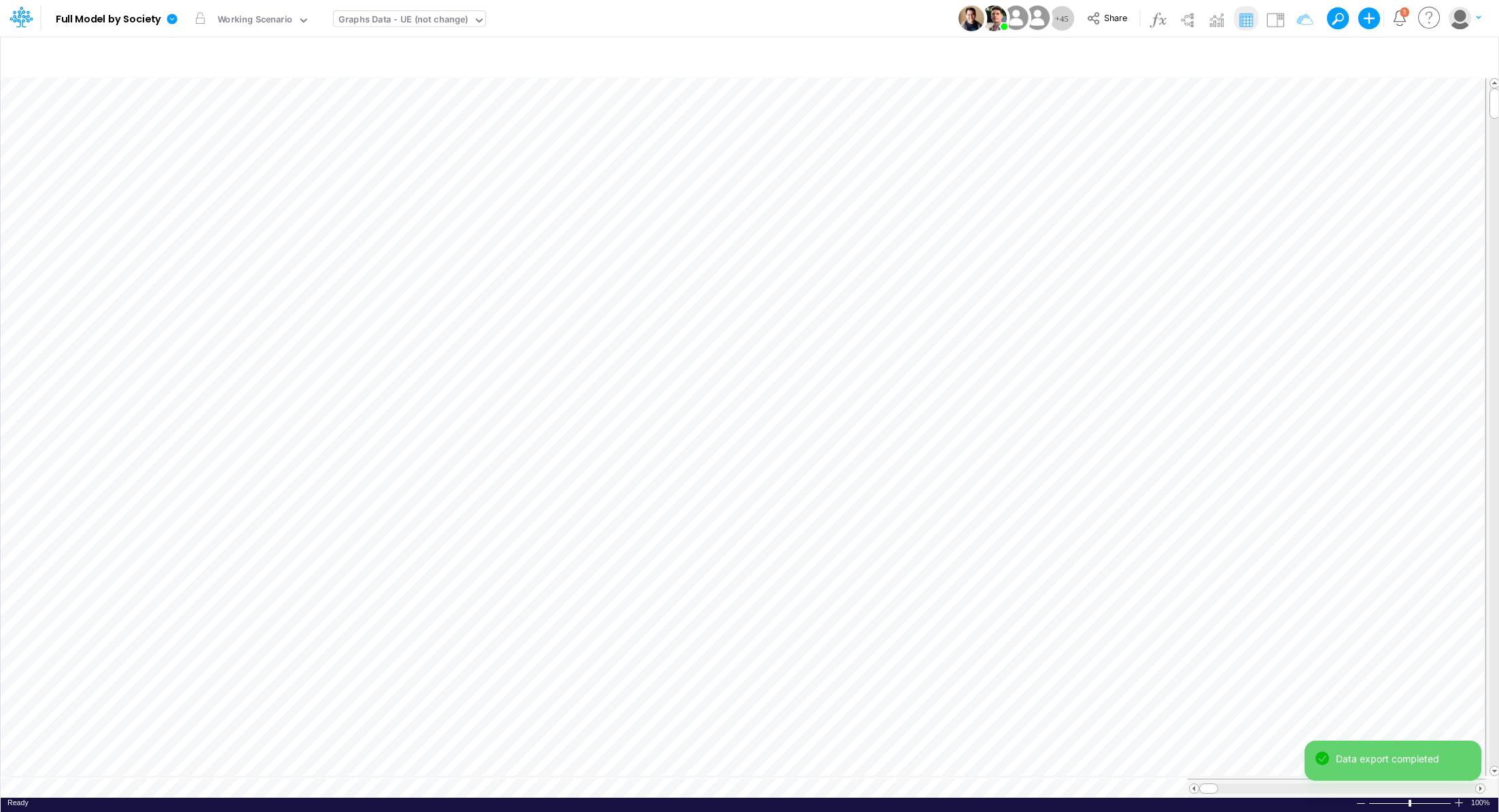
scroll to position [6, 0]
click at [168, 19] on icon at bounding box center [172, 18] width 10 height 10
click at [231, 123] on button "Export" at bounding box center [240, 119] width 145 height 22
click at [395, 129] on button "Excel" at bounding box center [387, 127] width 145 height 21
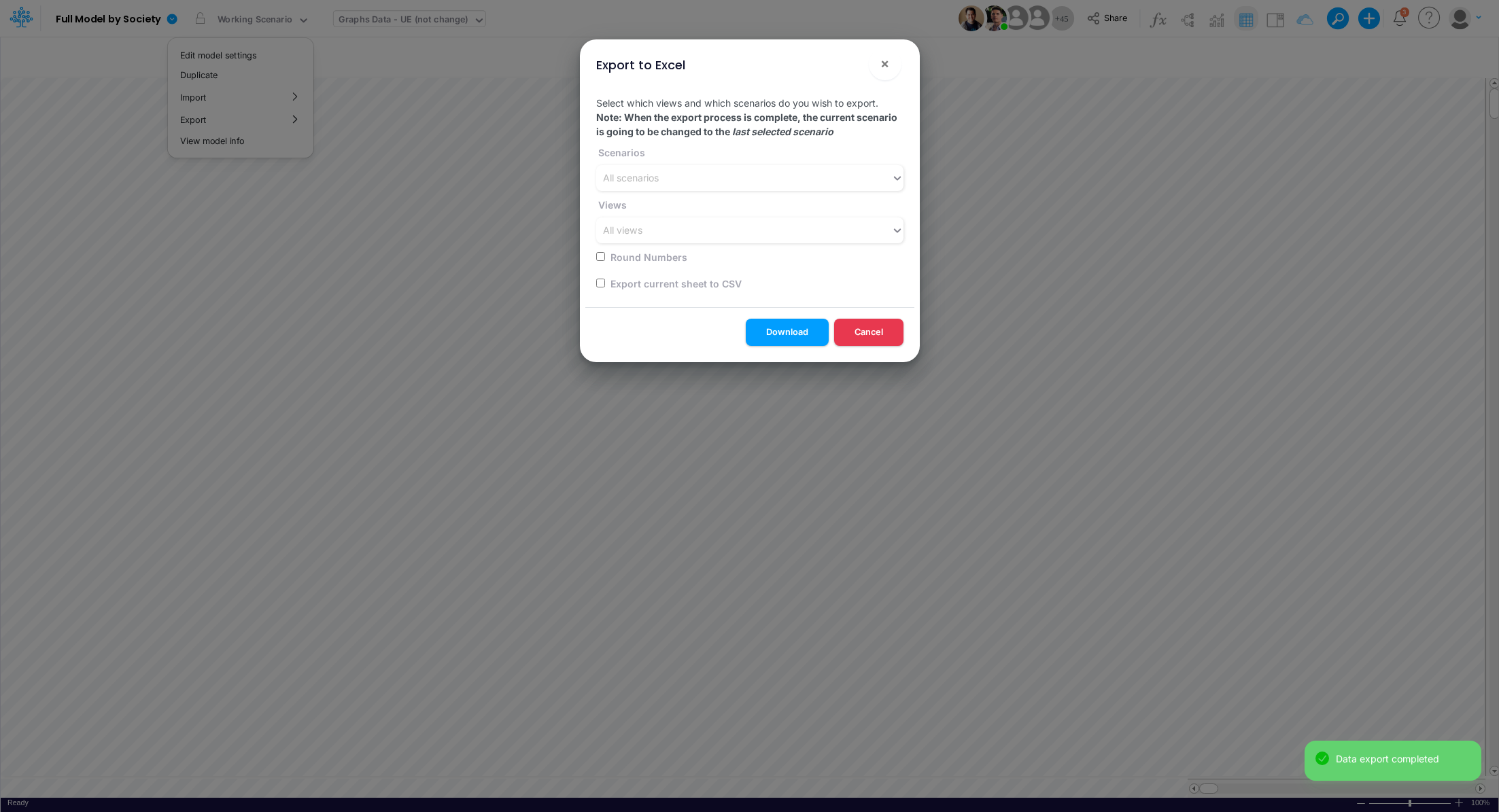
click at [598, 285] on input "checkbox" at bounding box center [600, 282] width 9 height 9
checkbox input "true"
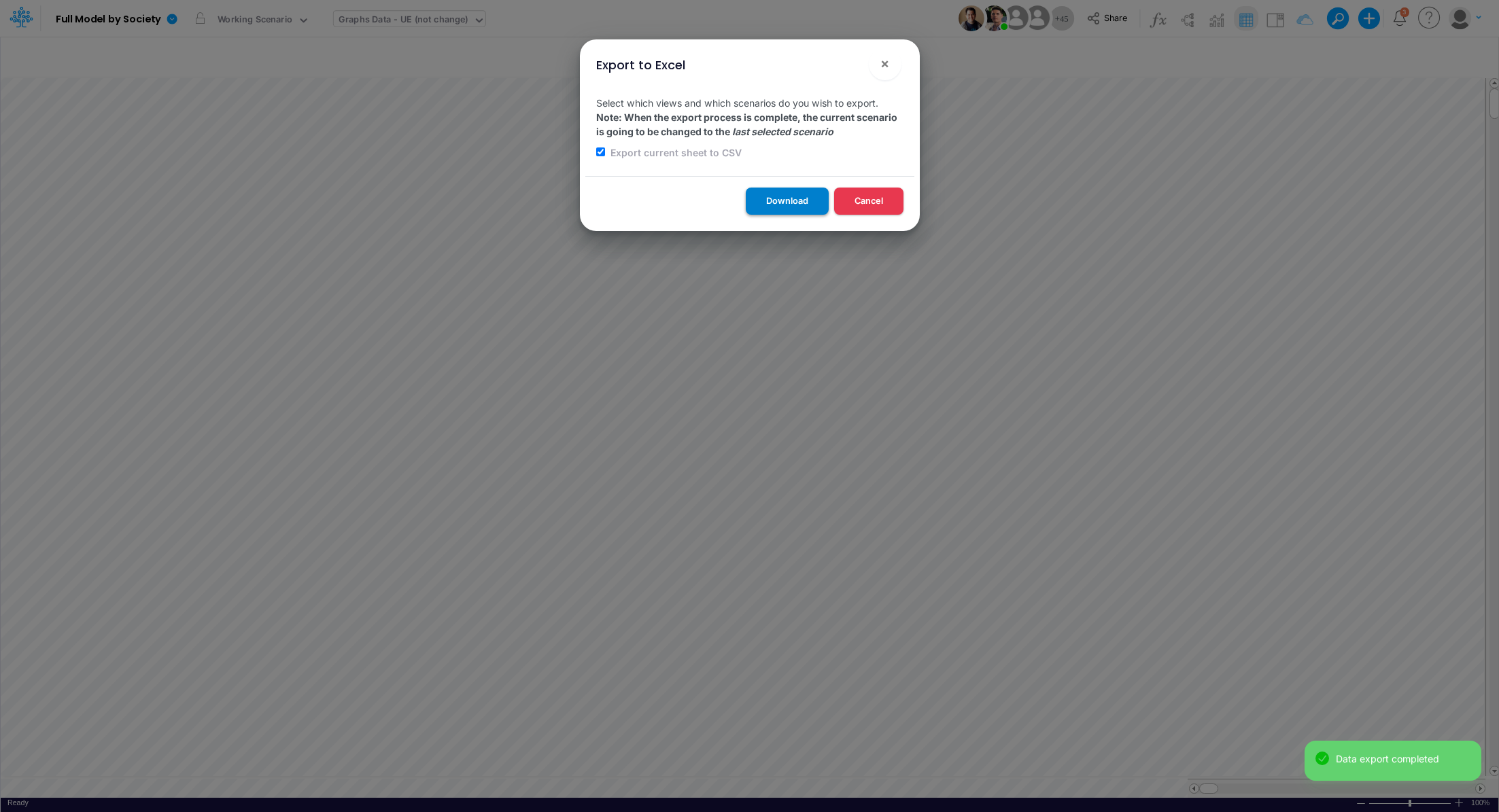
click at [762, 212] on button "Download" at bounding box center [787, 201] width 83 height 26
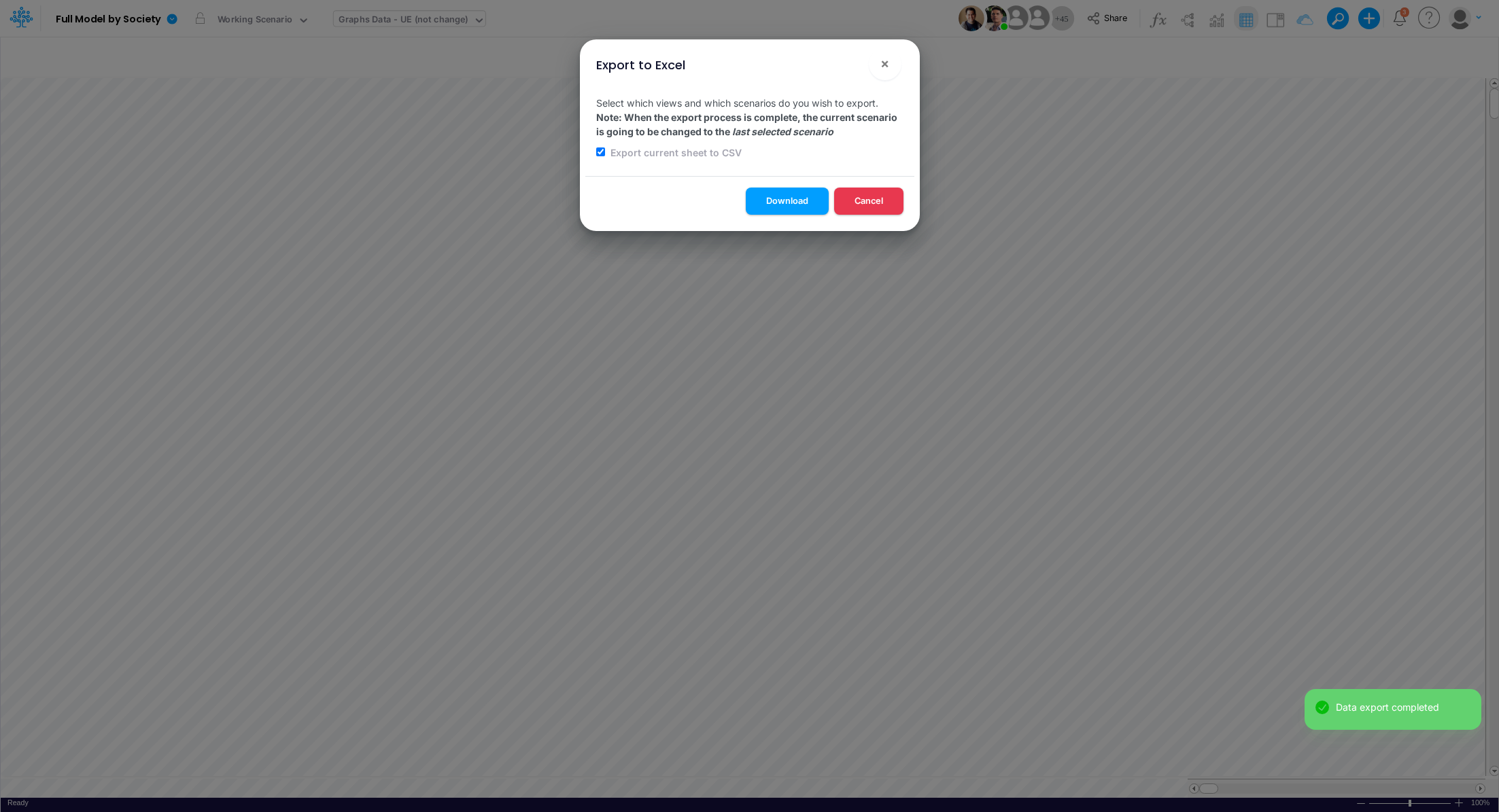
click at [791, 780] on div "Export to Excel × Select which views and which scenarios do you wish to export.…" at bounding box center [749, 406] width 1499 height 812
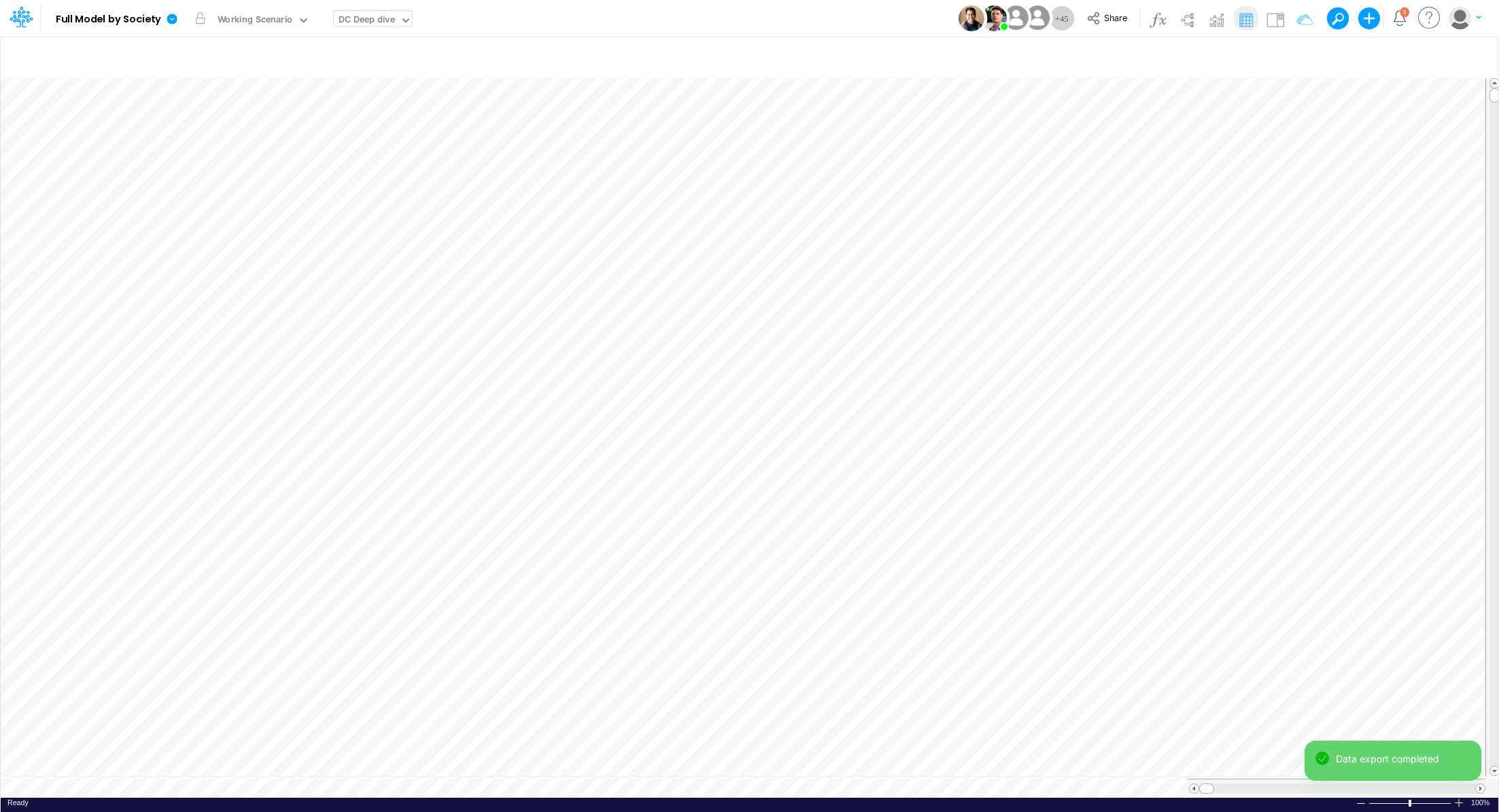
scroll to position [6, 0]
click at [172, 19] on icon at bounding box center [172, 18] width 10 height 10
click at [204, 120] on button "Export" at bounding box center [240, 119] width 145 height 22
click at [380, 125] on button "Excel" at bounding box center [387, 127] width 145 height 21
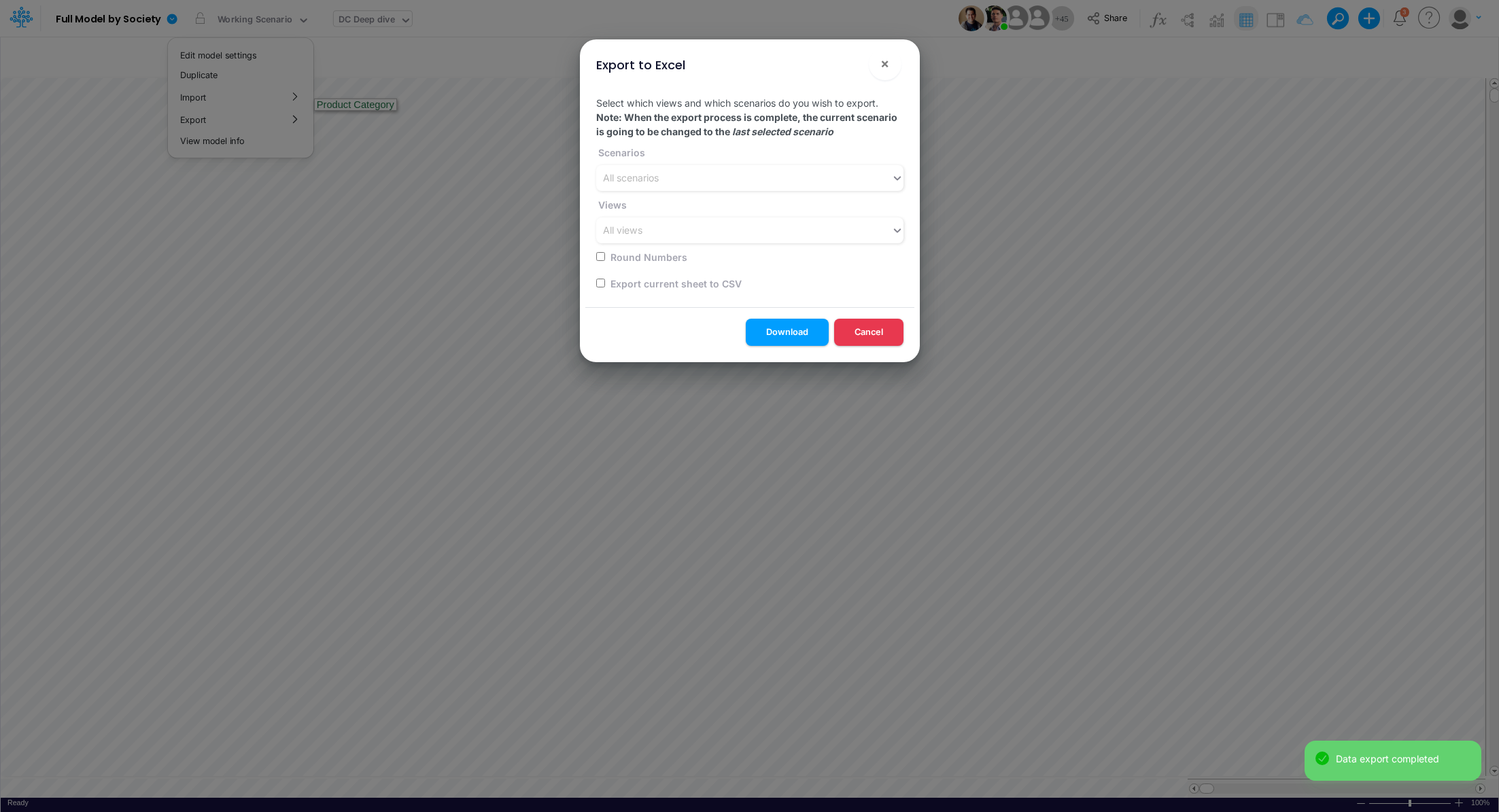
click at [598, 282] on input "checkbox" at bounding box center [600, 282] width 9 height 9
checkbox input "true"
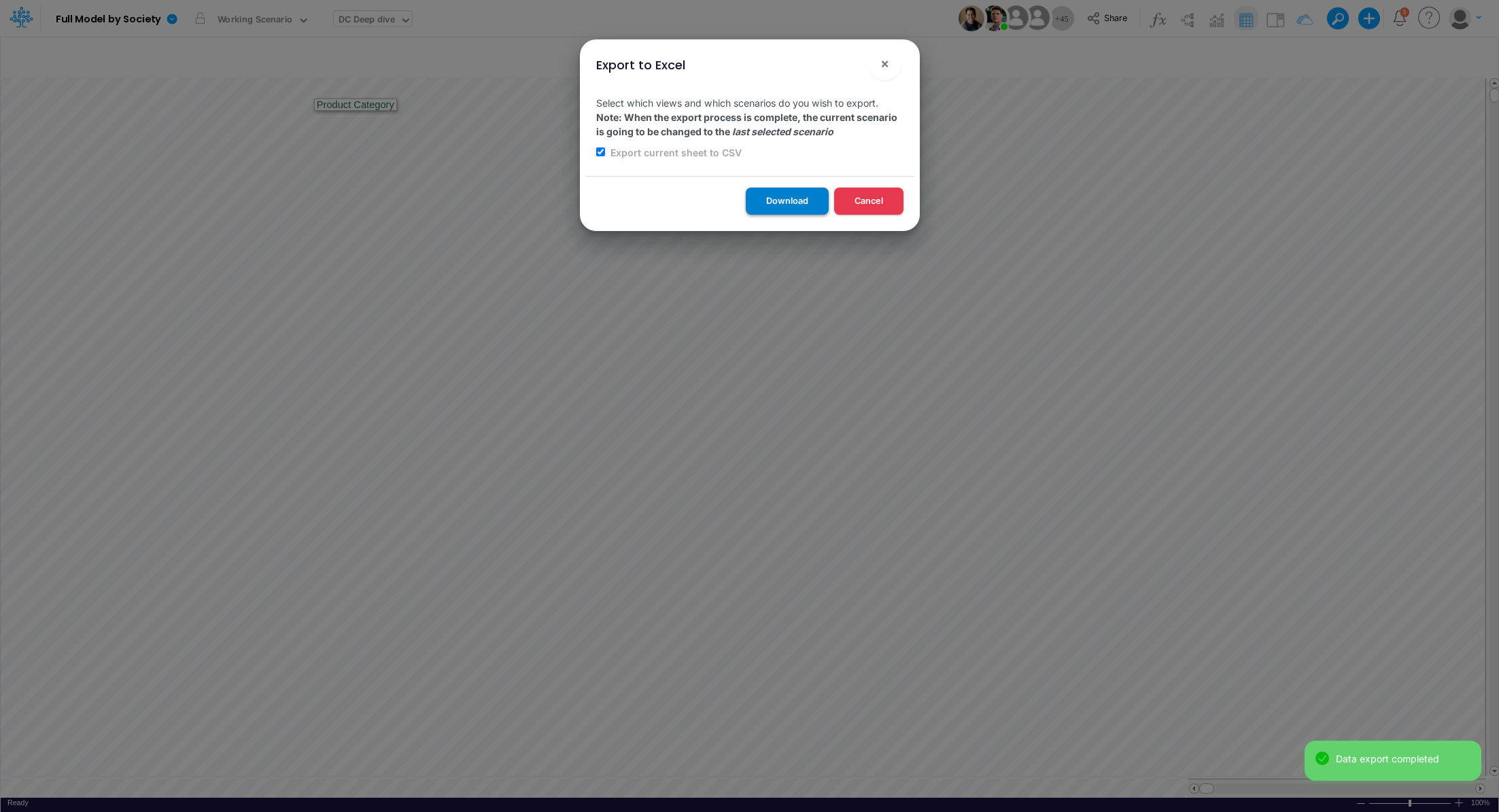
click at [770, 208] on button "Download" at bounding box center [787, 201] width 83 height 26
click at [893, 776] on div "Export to Excel × Select which views and which scenarios do you wish to export.…" at bounding box center [749, 406] width 1499 height 812
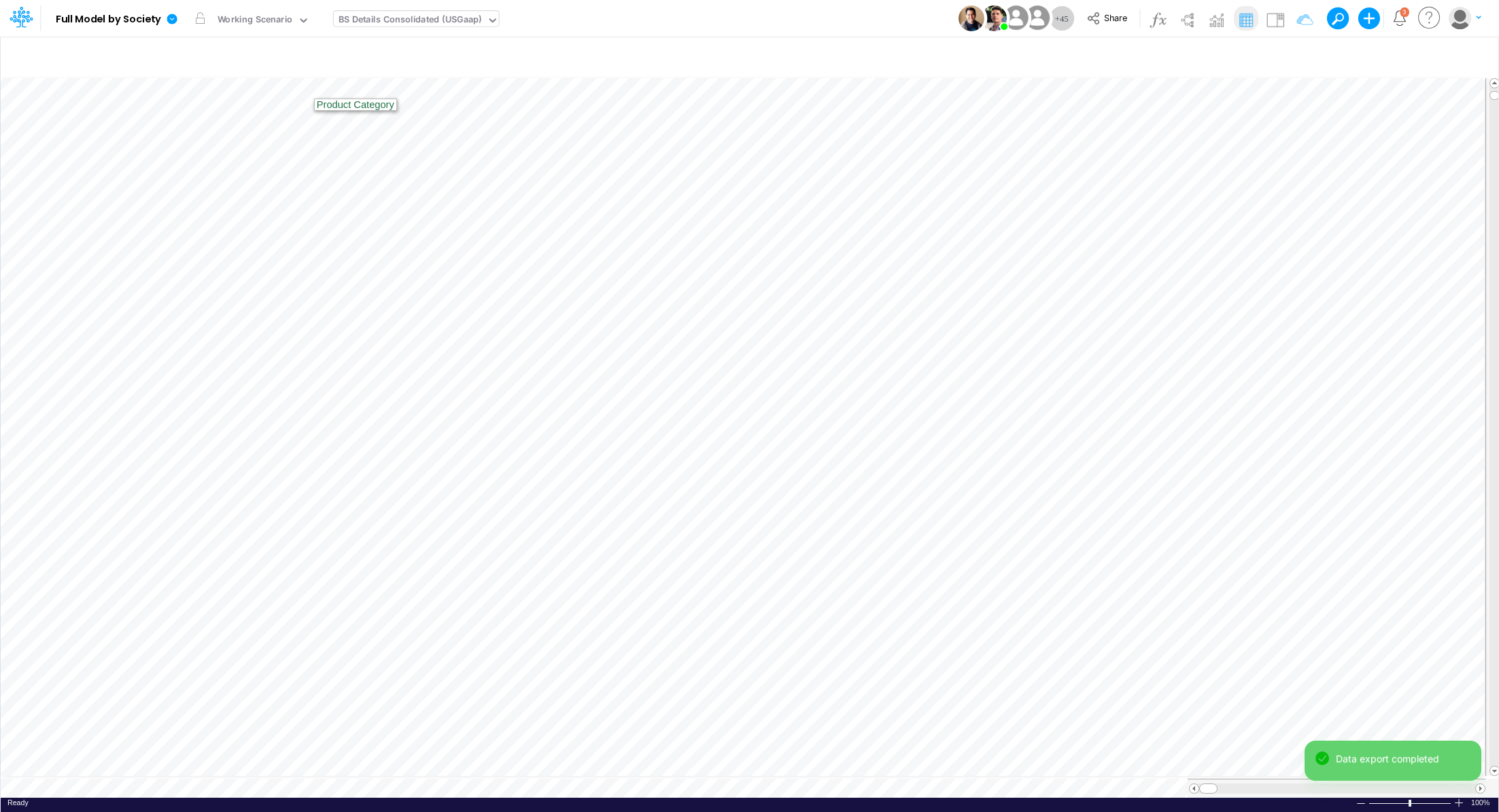
scroll to position [6, 0]
click at [173, 18] on icon at bounding box center [172, 18] width 10 height 10
click at [201, 125] on button "Export" at bounding box center [240, 119] width 145 height 22
click at [364, 134] on button "Excel" at bounding box center [387, 127] width 145 height 21
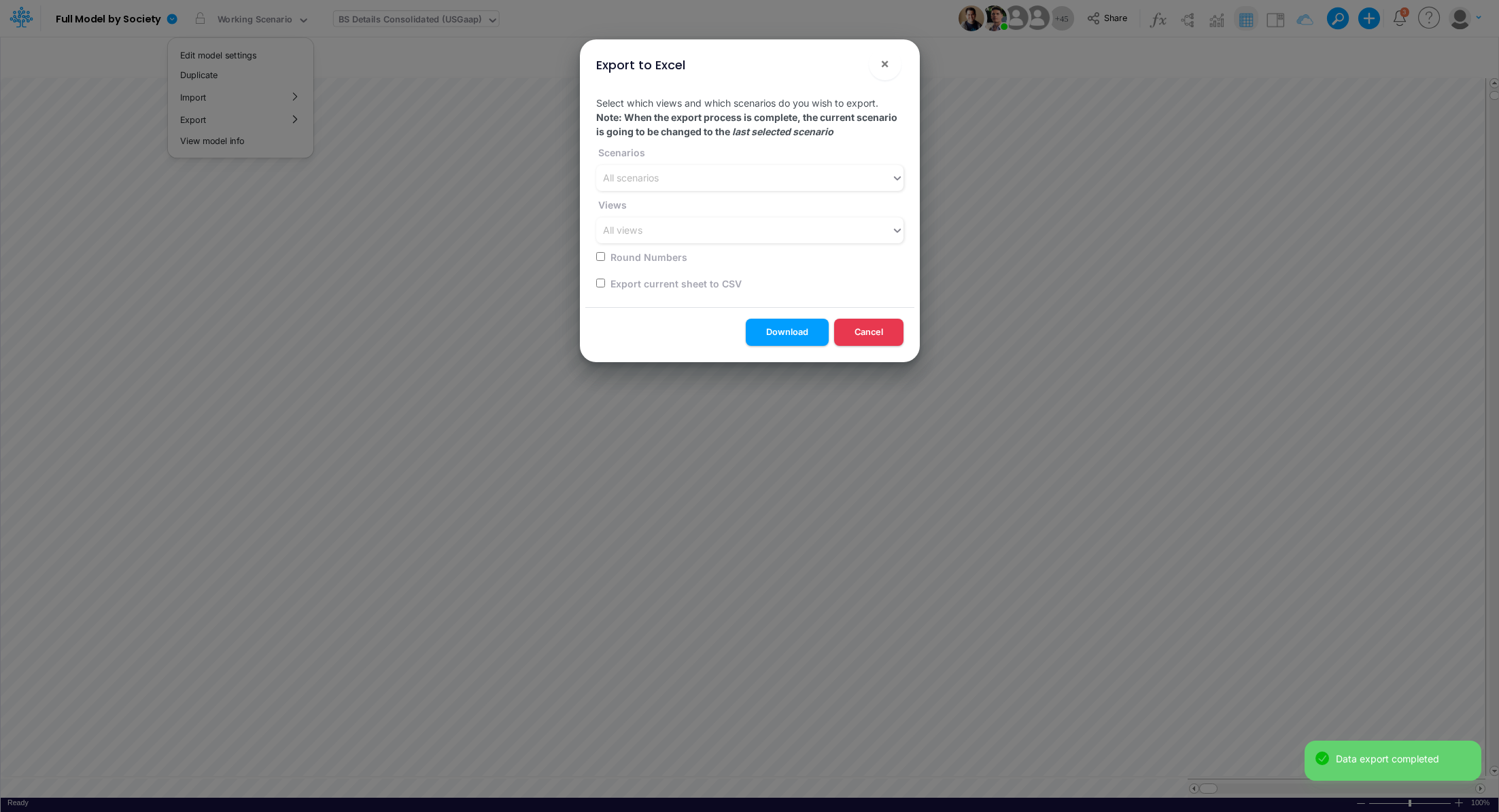
click at [600, 283] on input "checkbox" at bounding box center [600, 282] width 9 height 9
checkbox input "true"
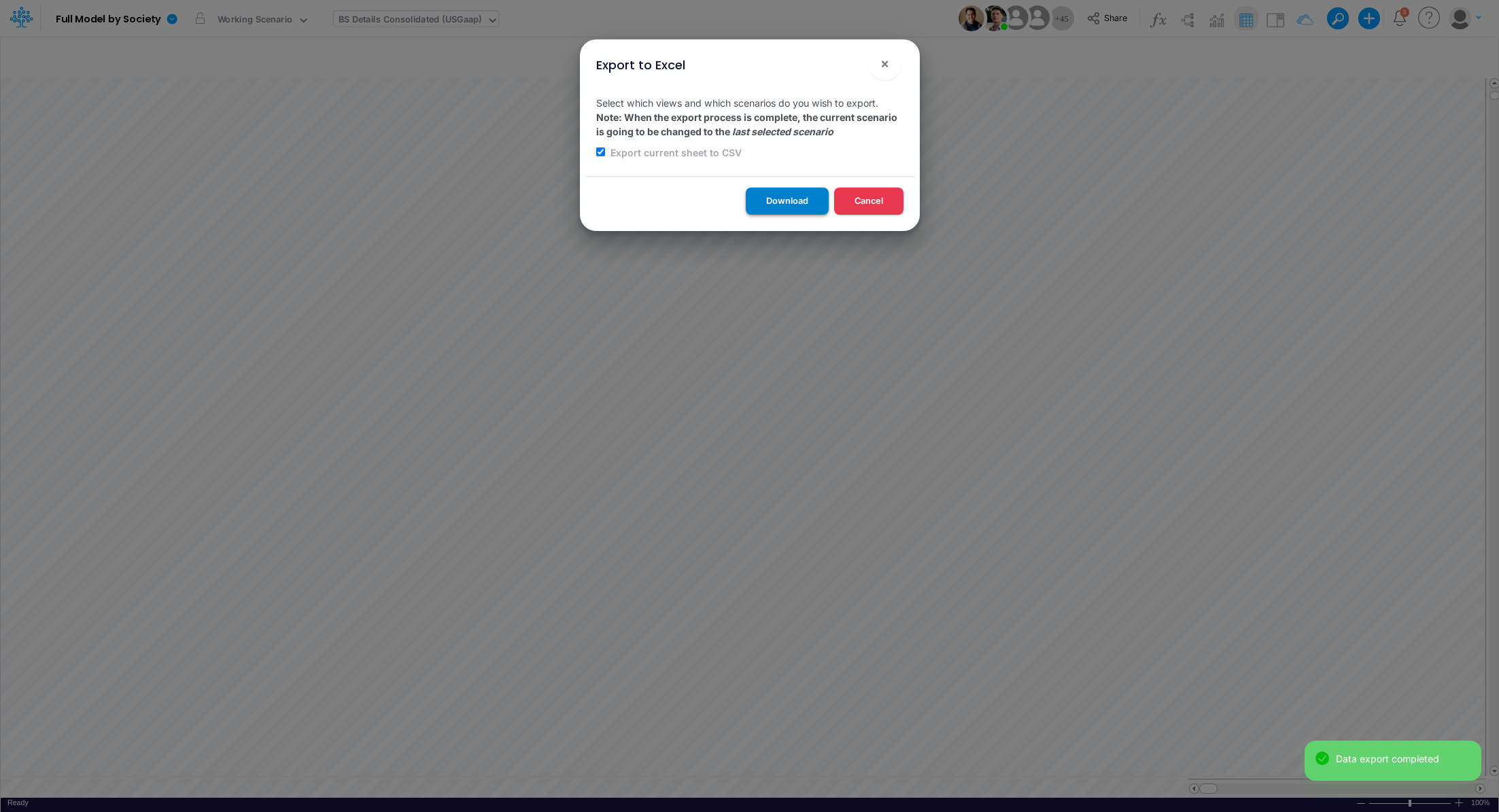
click at [783, 206] on button "Download" at bounding box center [787, 201] width 83 height 26
click at [1024, 783] on div "Export to Excel × Select which views and which scenarios do you wish to export.…" at bounding box center [749, 406] width 1499 height 812
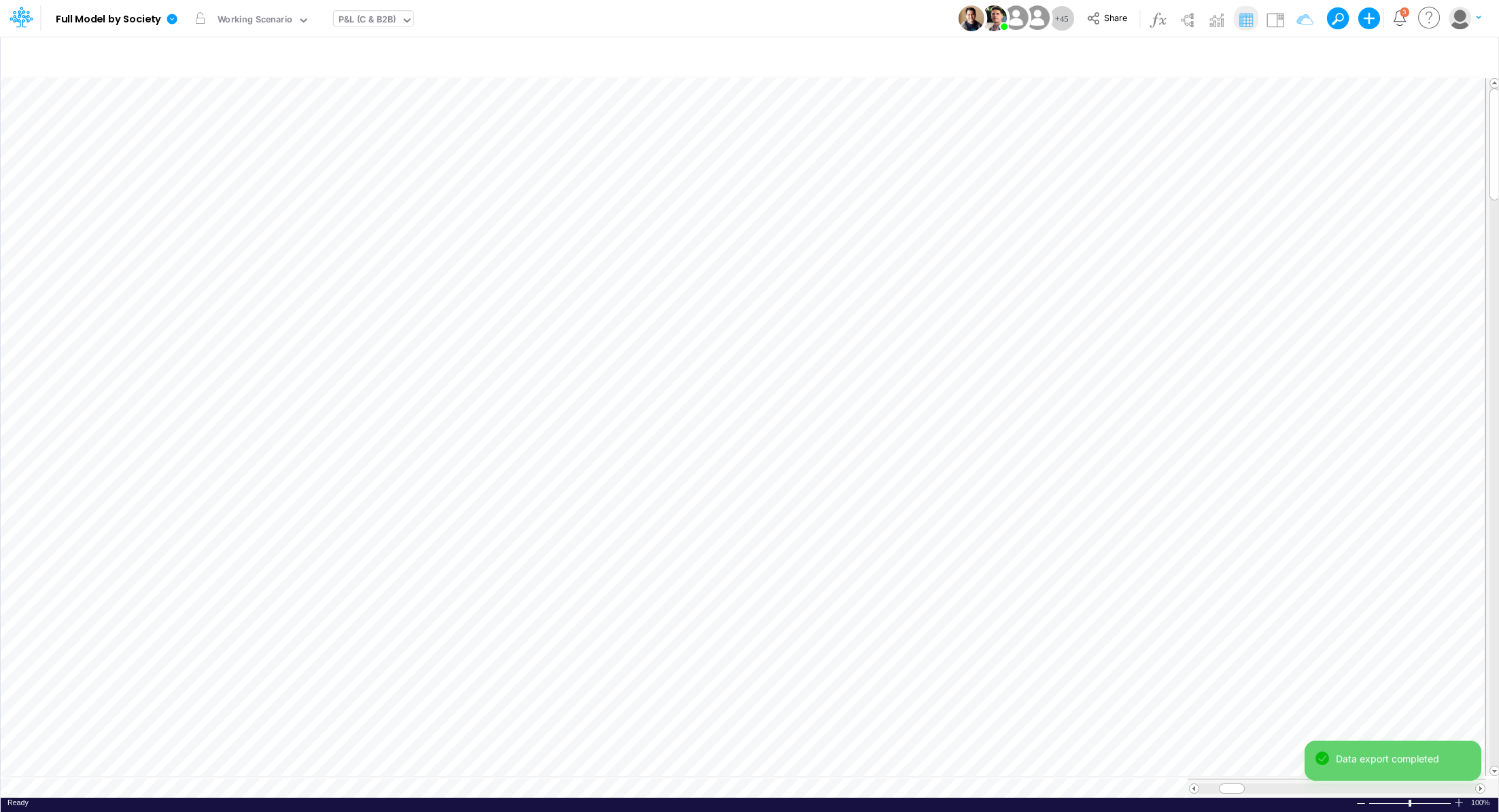
scroll to position [6, 0]
click at [172, 17] on icon at bounding box center [172, 18] width 10 height 10
click at [215, 127] on button "Export" at bounding box center [240, 119] width 145 height 22
click at [319, 131] on button "Excel" at bounding box center [387, 127] width 145 height 21
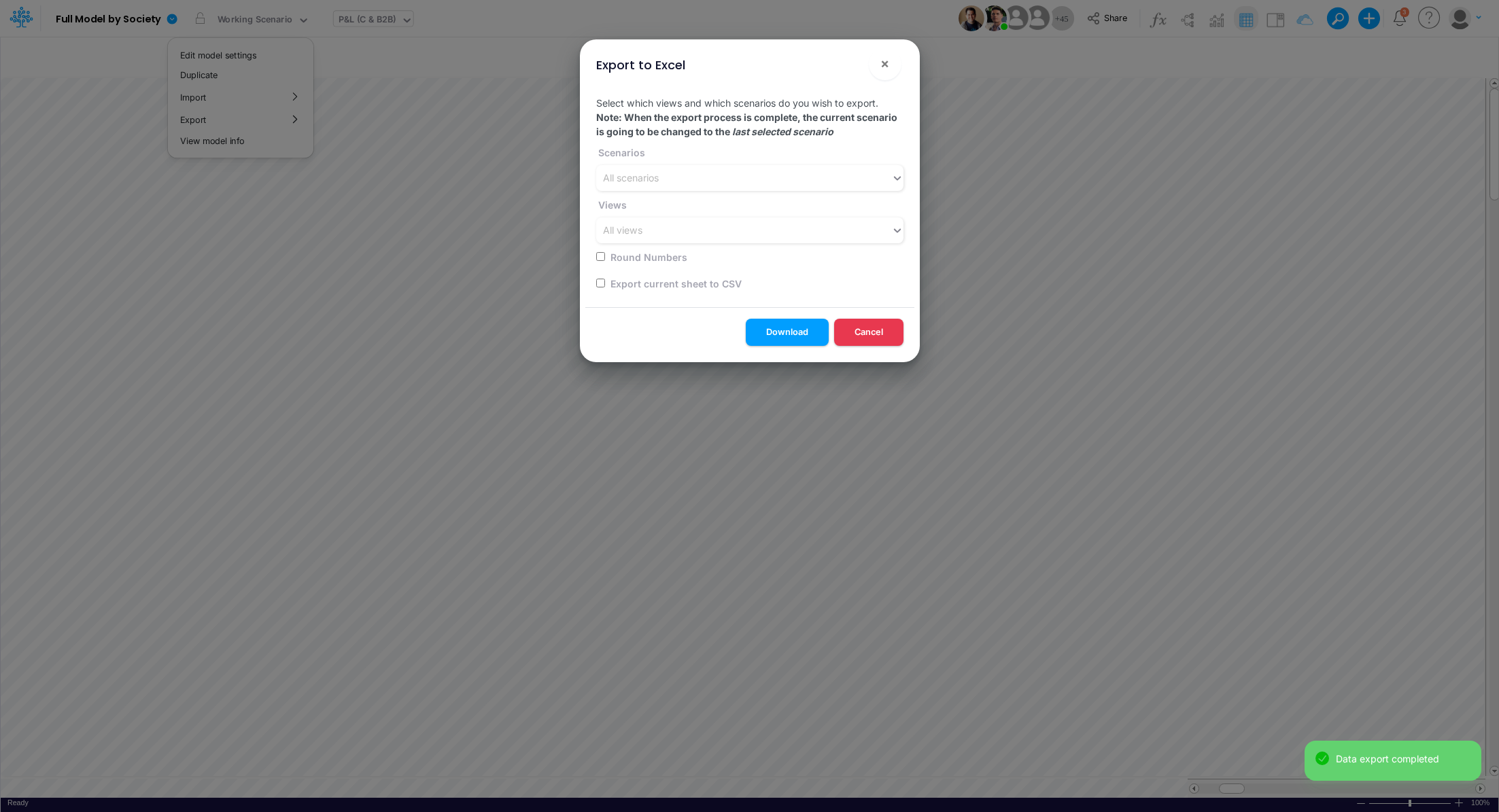
click at [598, 284] on input "checkbox" at bounding box center [600, 282] width 9 height 9
checkbox input "true"
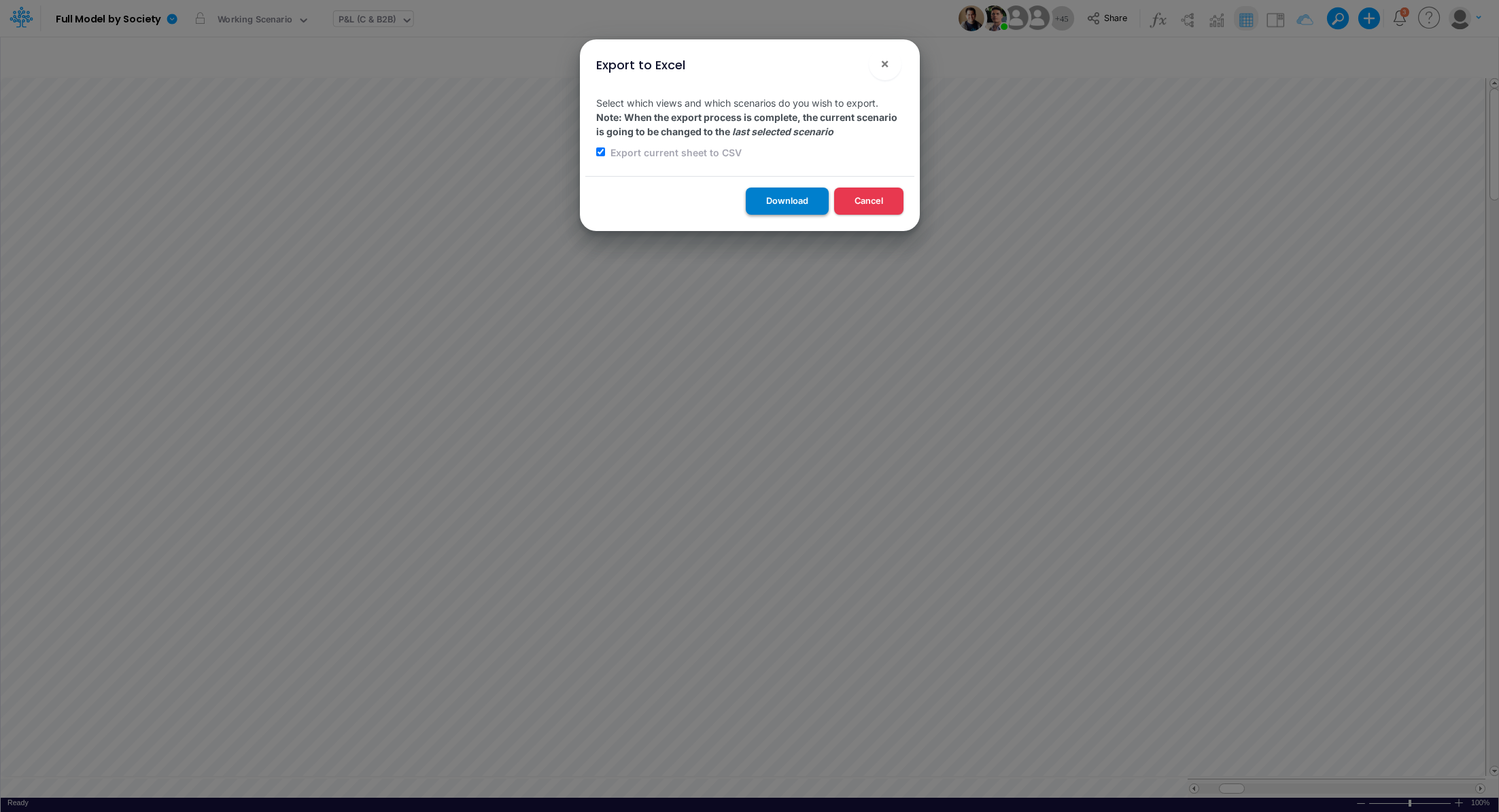
click at [793, 204] on button "Download" at bounding box center [787, 201] width 83 height 26
click at [1127, 781] on div "Export to Excel × Select which views and which scenarios do you wish to export.…" at bounding box center [749, 406] width 1499 height 812
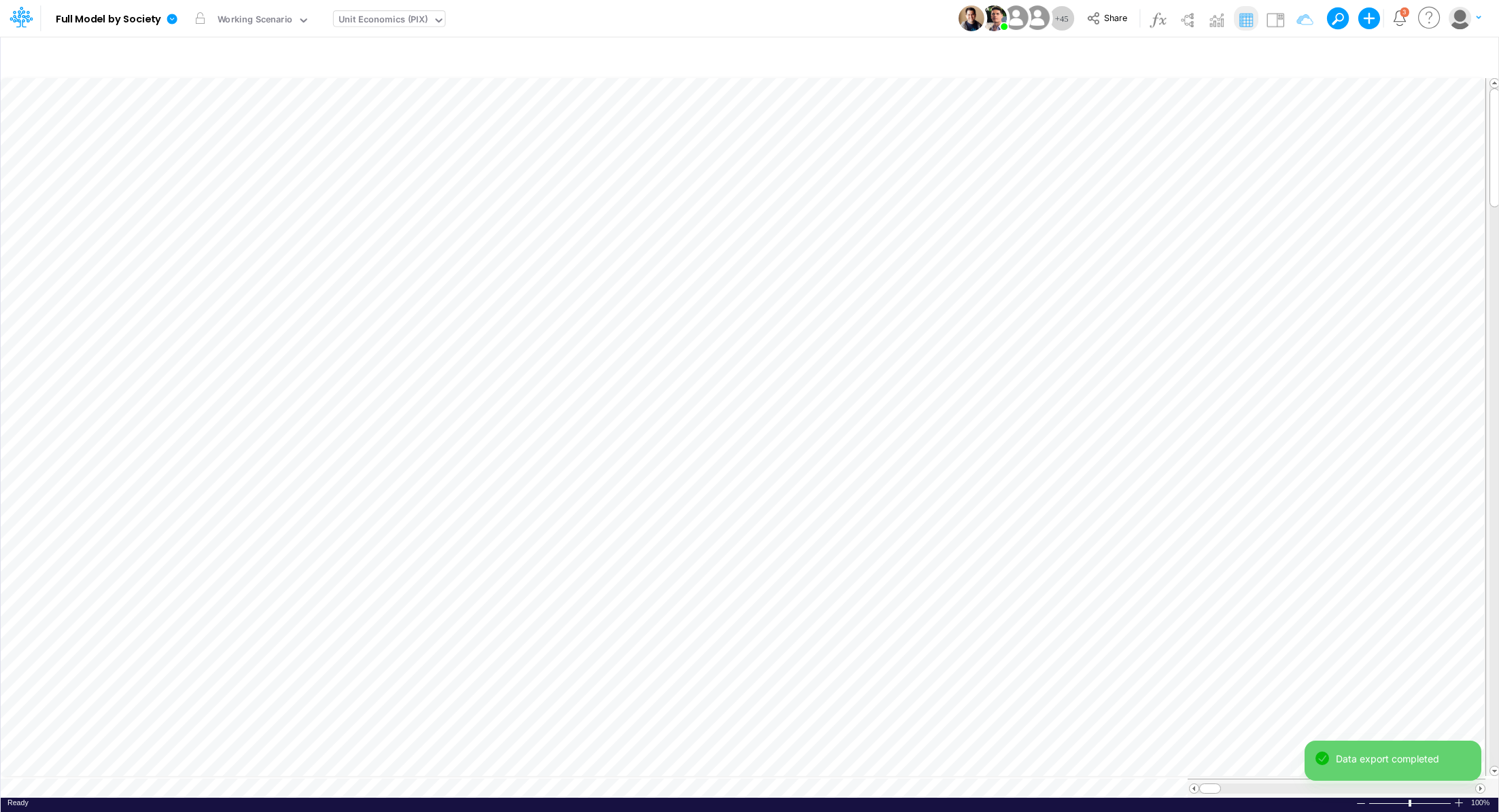
scroll to position [6, 0]
click at [171, 21] on icon at bounding box center [172, 18] width 10 height 10
click at [193, 115] on button "Export" at bounding box center [240, 119] width 145 height 22
click at [344, 128] on button "Excel" at bounding box center [387, 127] width 145 height 21
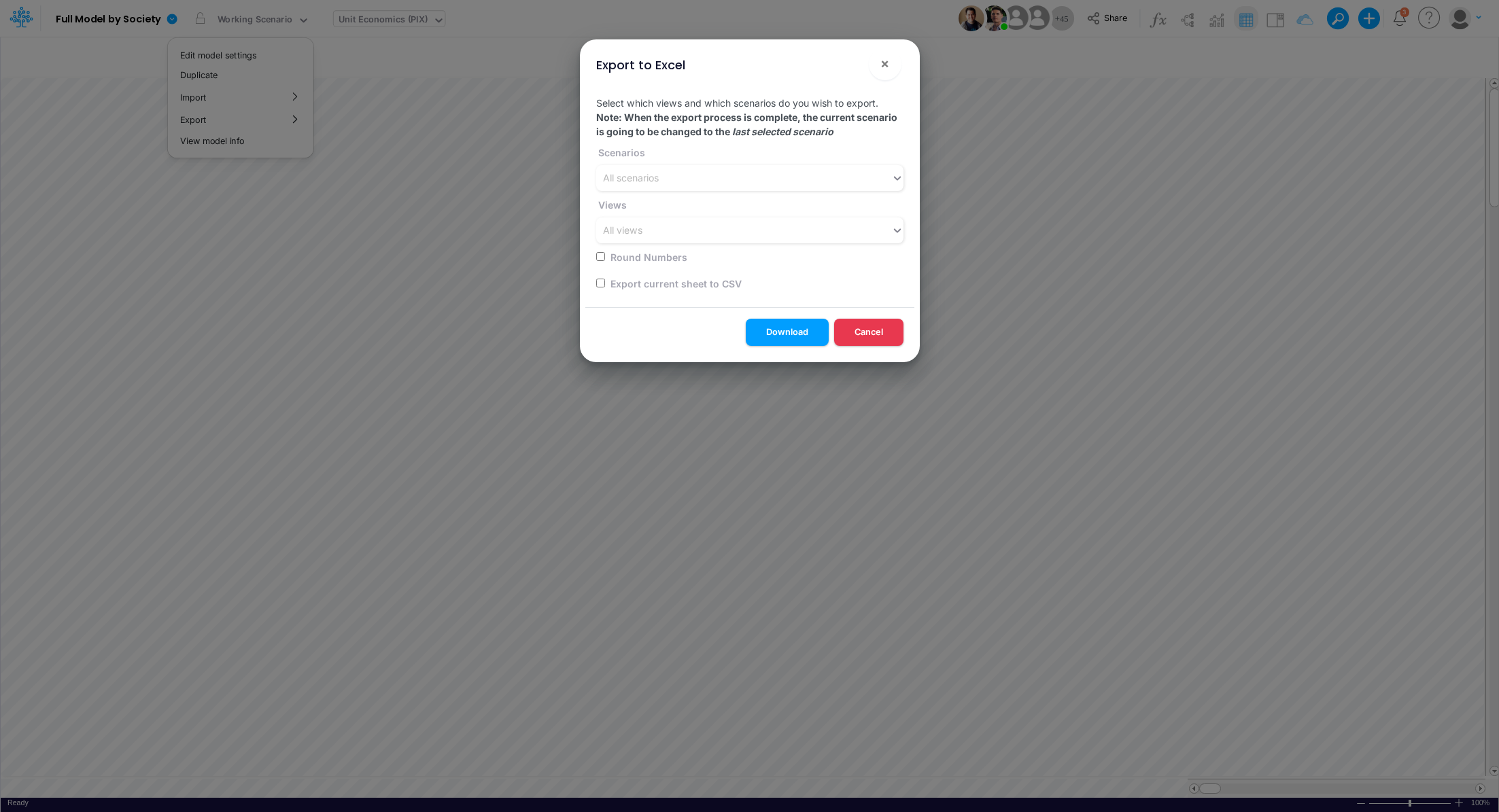
click at [599, 284] on input "checkbox" at bounding box center [600, 282] width 9 height 9
checkbox input "true"
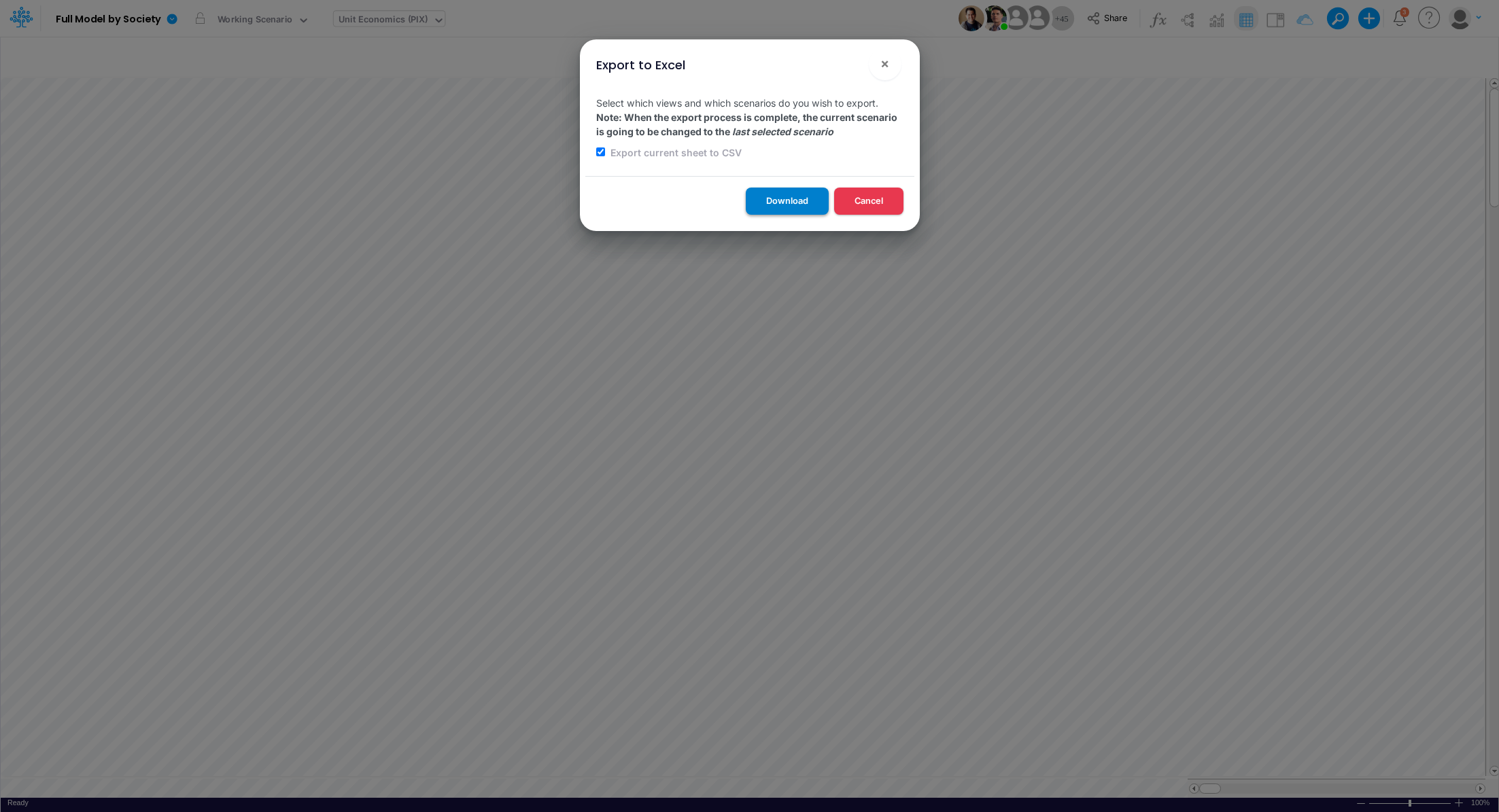
click at [788, 195] on button "Download" at bounding box center [787, 201] width 83 height 26
click at [888, 62] on span "×" at bounding box center [884, 63] width 9 height 17
